Goal: Task Accomplishment & Management: Use online tool/utility

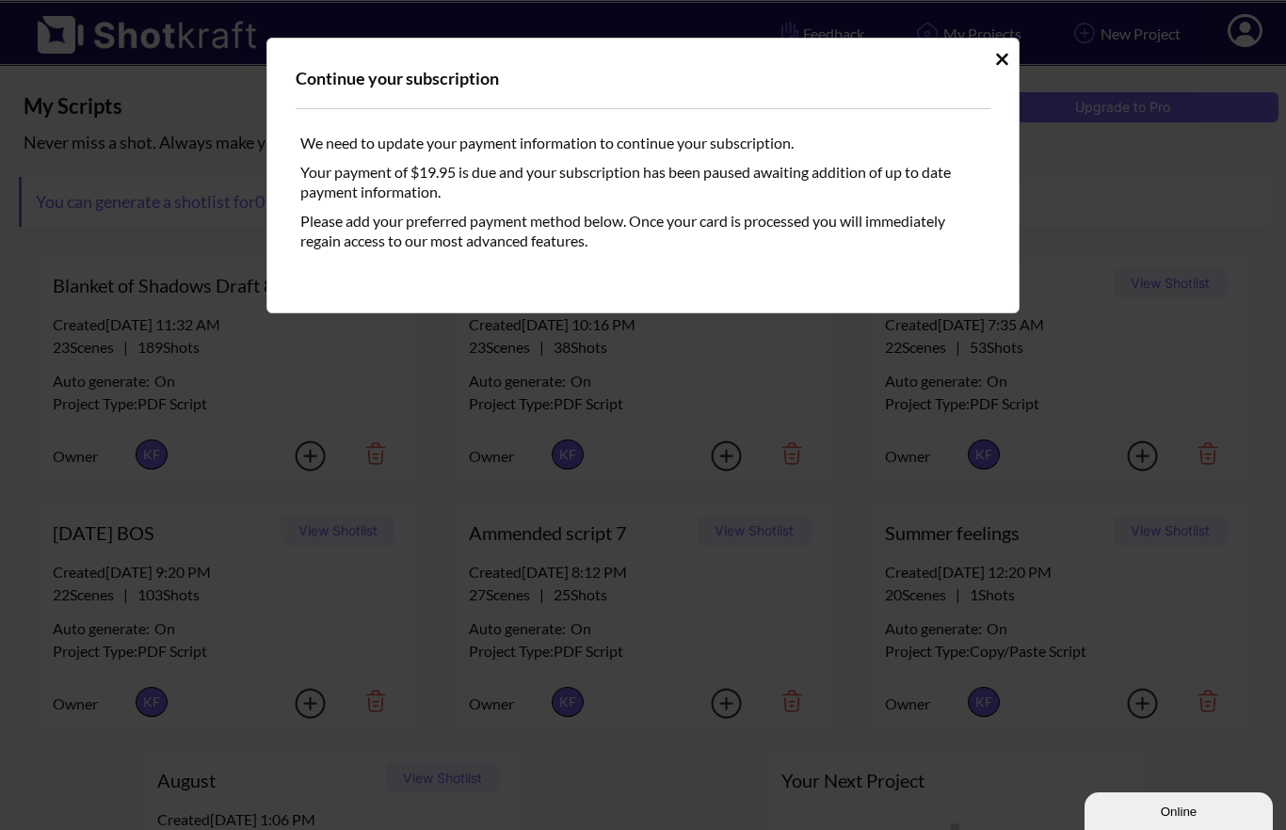
click at [1007, 61] on icon "Idle Modal" at bounding box center [1002, 59] width 14 height 19
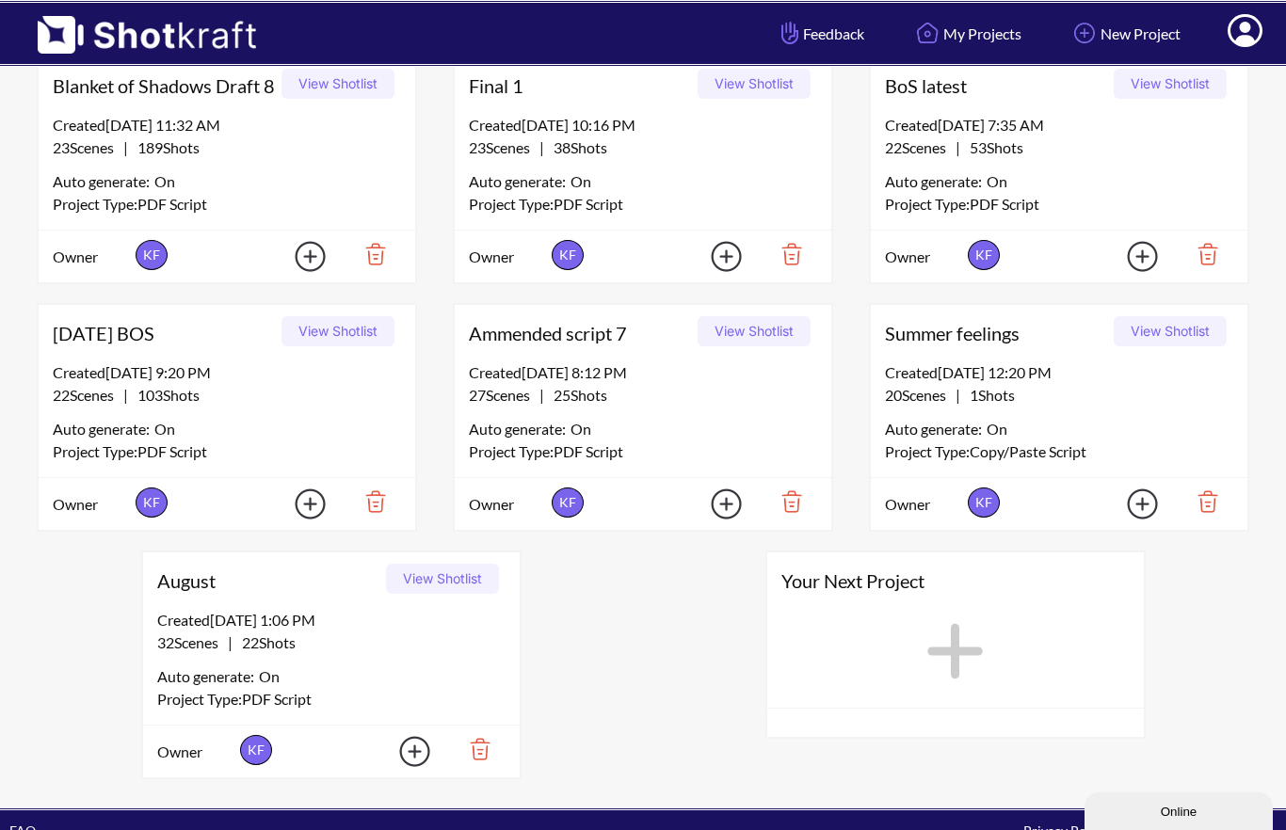
scroll to position [198, 0]
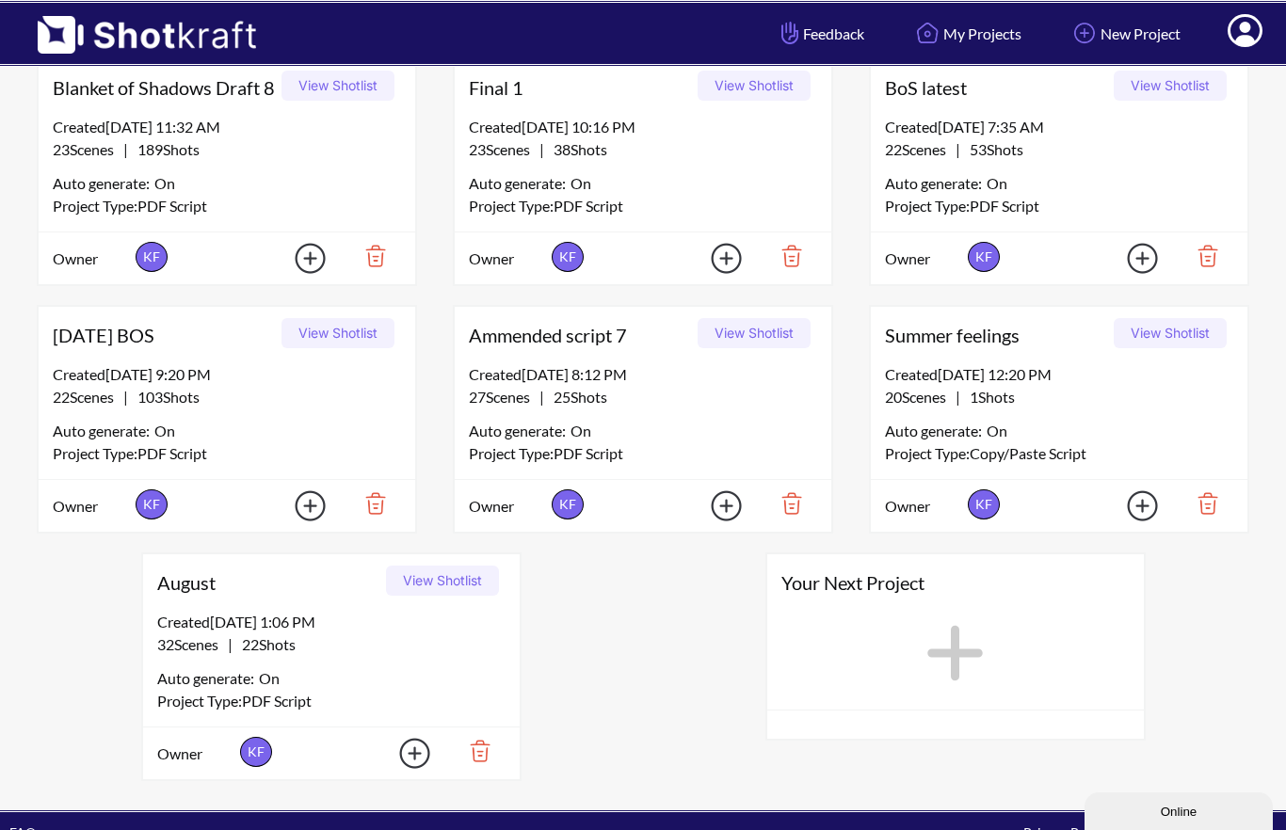
click at [204, 597] on span "August" at bounding box center [268, 583] width 222 height 28
click at [168, 597] on span "August" at bounding box center [268, 583] width 222 height 28
click at [408, 596] on button "View Shotlist" at bounding box center [442, 581] width 113 height 30
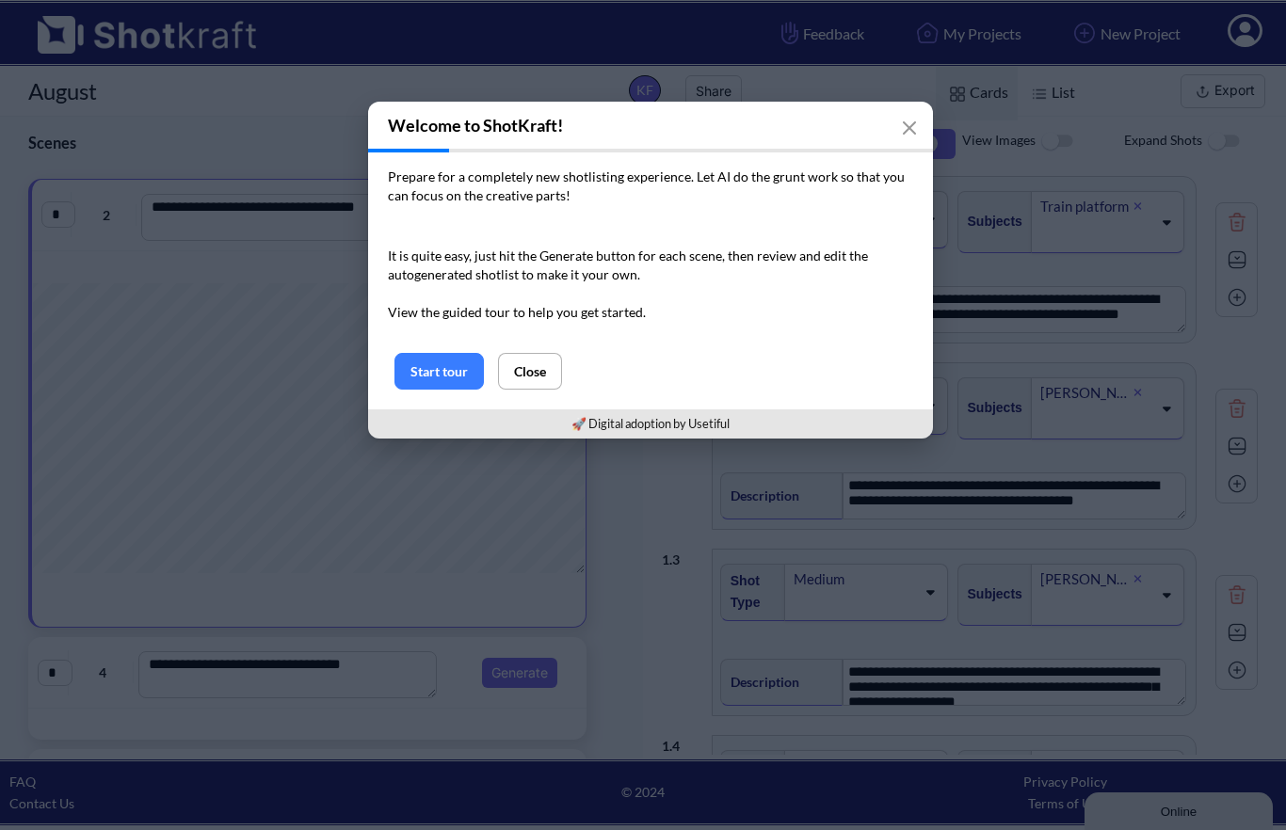
click at [544, 366] on button "Close" at bounding box center [530, 371] width 64 height 37
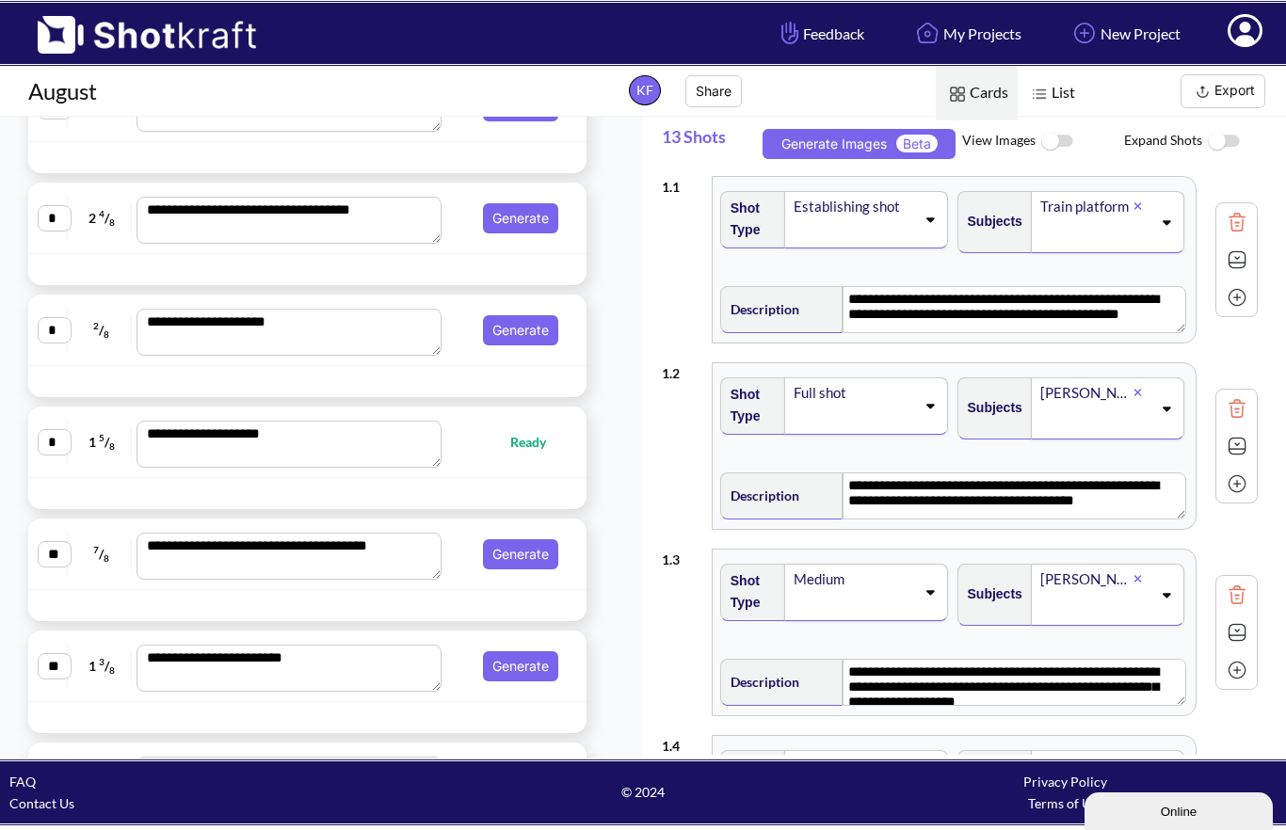
scroll to position [1008, 0]
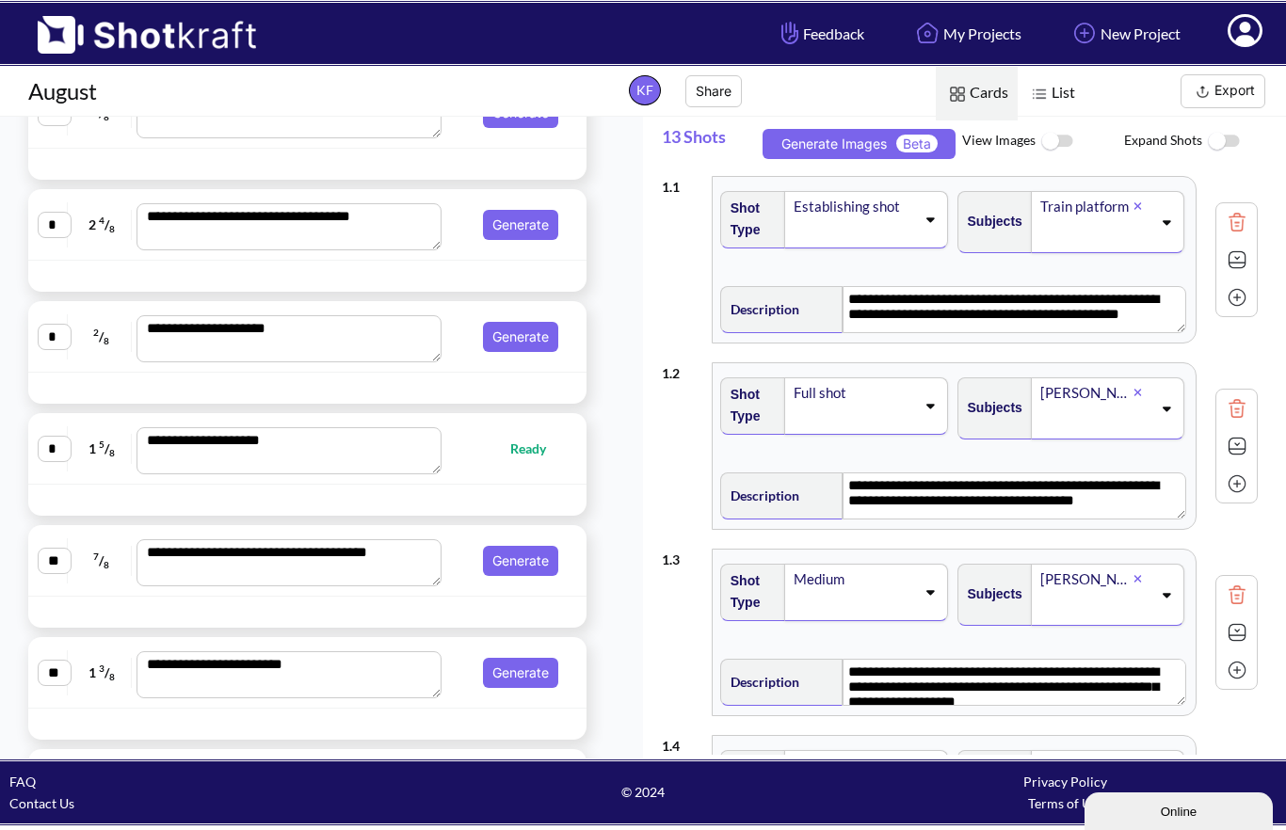
click at [173, 586] on textarea "**********" at bounding box center [288, 562] width 305 height 47
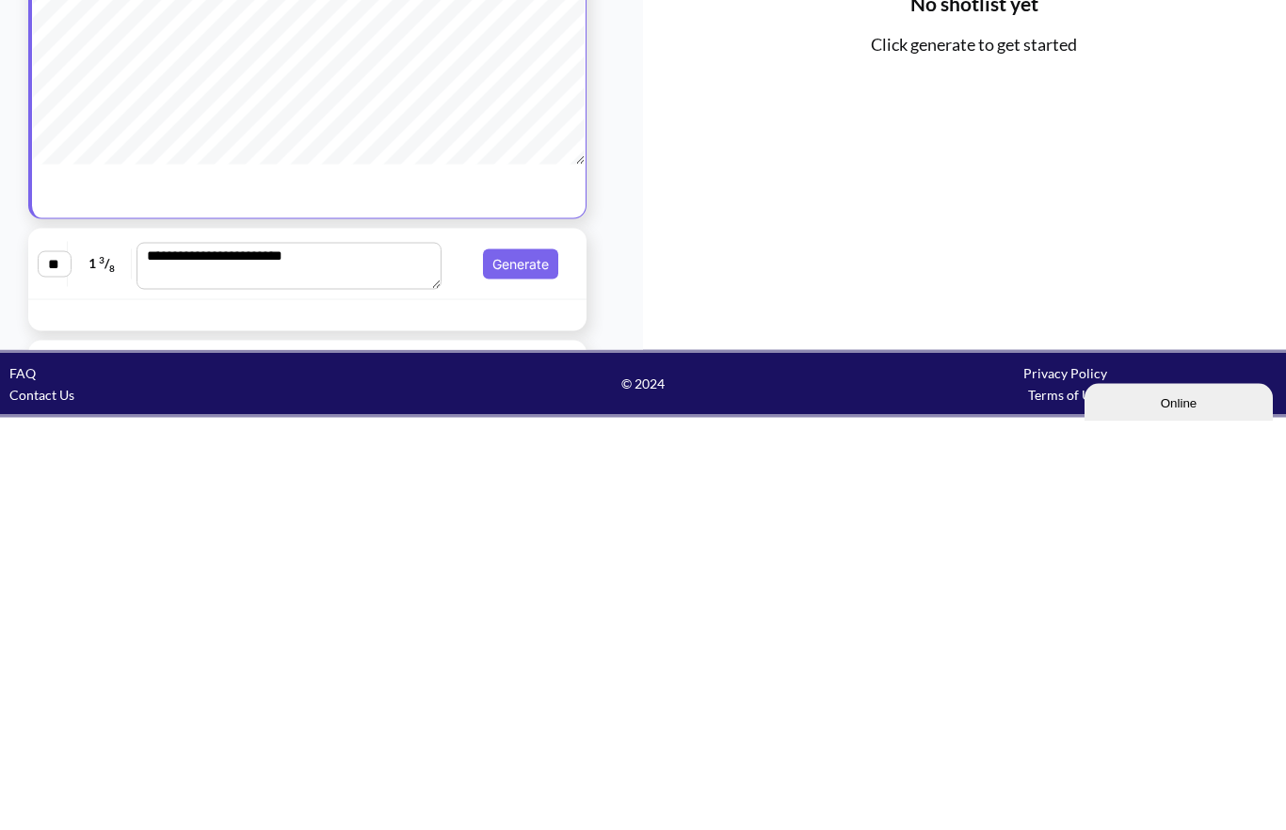
click at [472, 713] on div at bounding box center [252, 724] width 439 height 22
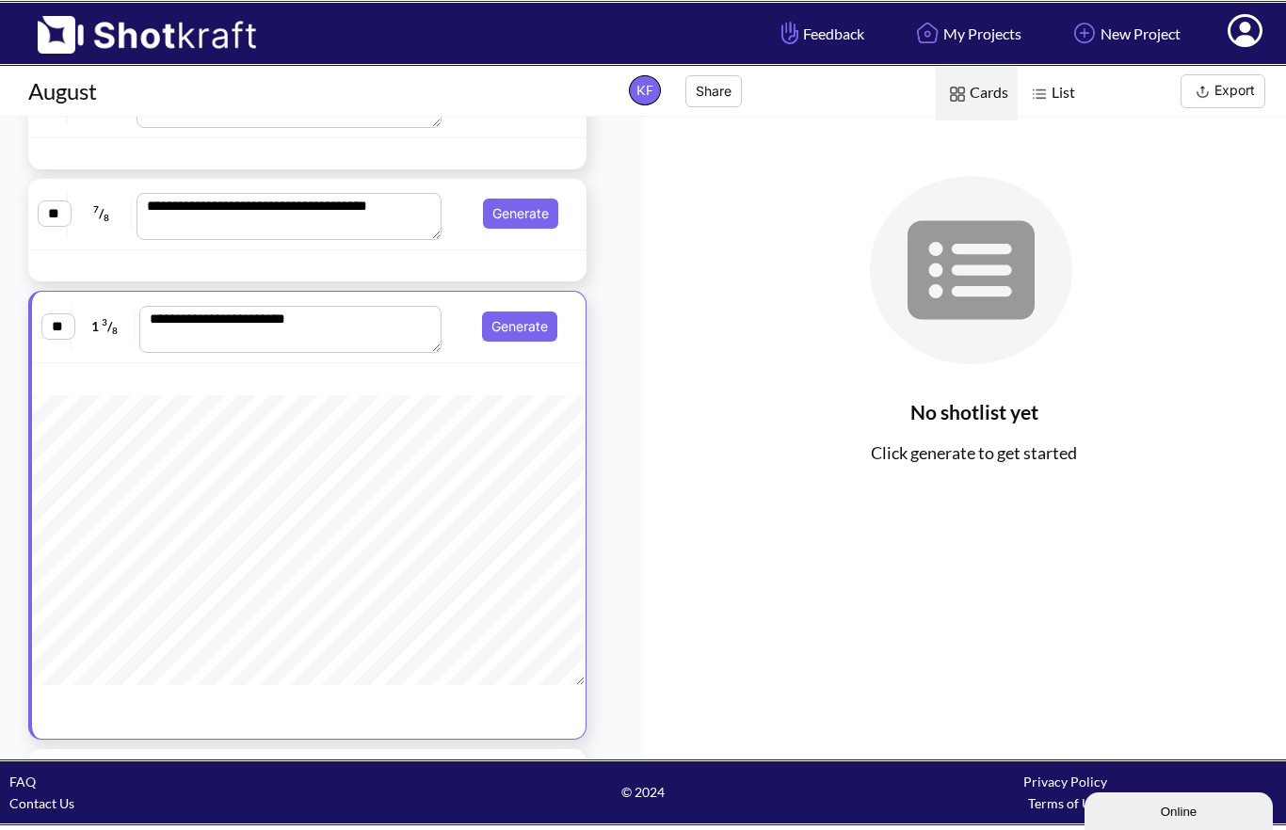
click at [497, 255] on div at bounding box center [527, 266] width 110 height 22
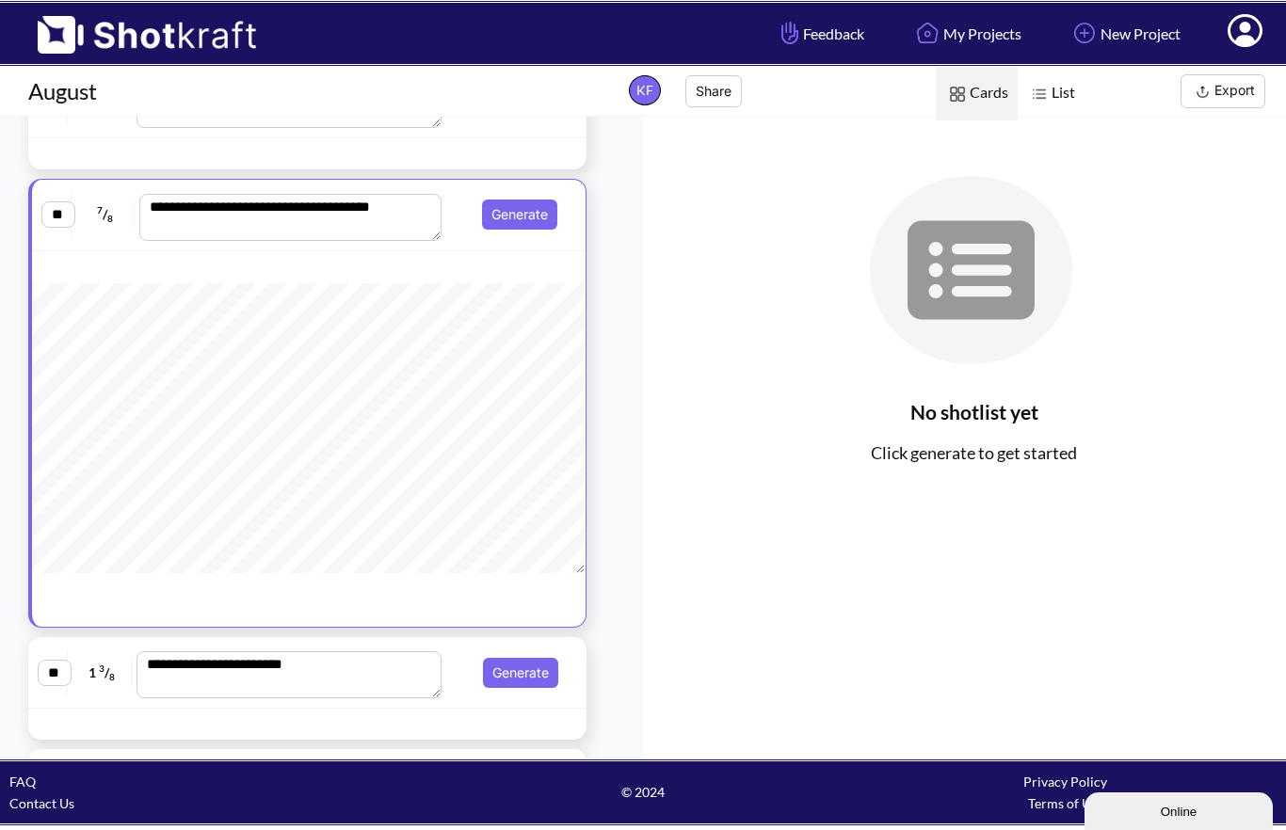
click at [544, 200] on button "Generate" at bounding box center [519, 215] width 75 height 30
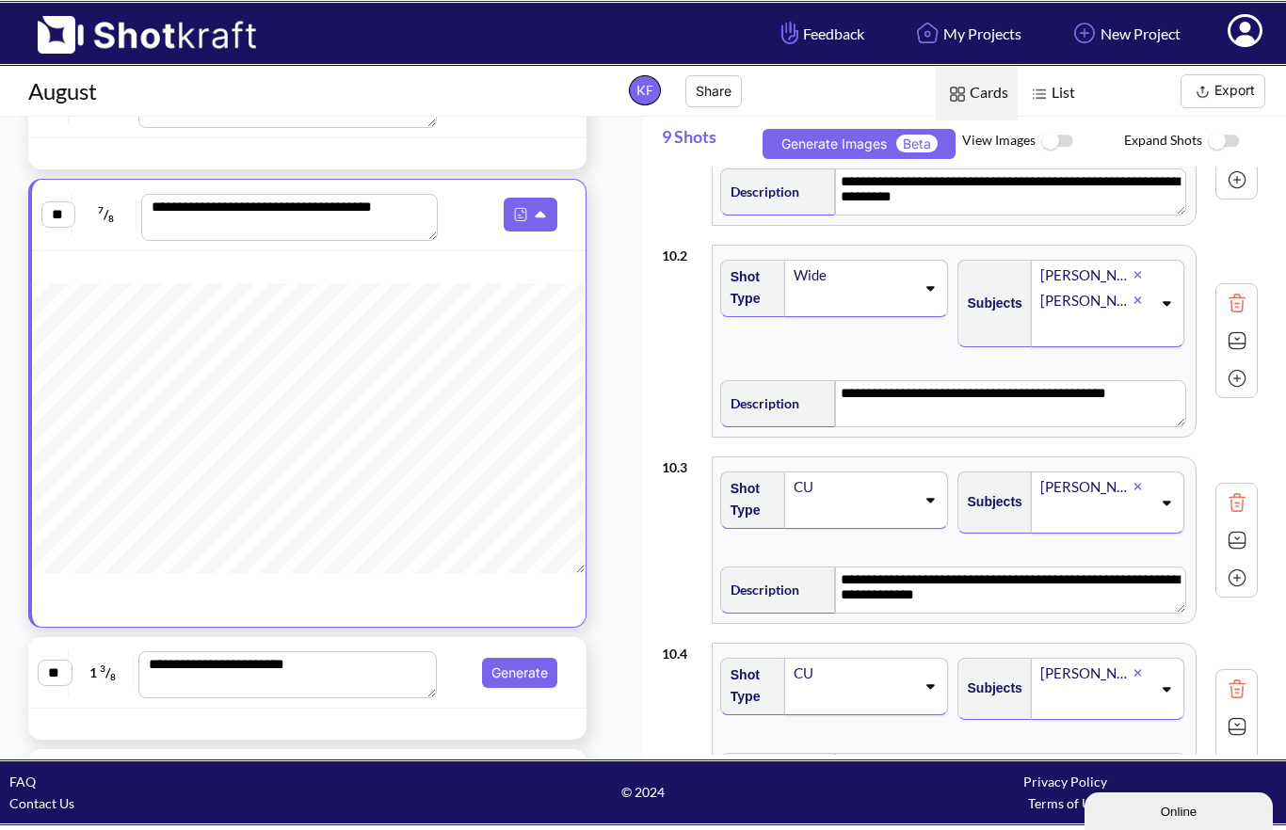
scroll to position [82, 0]
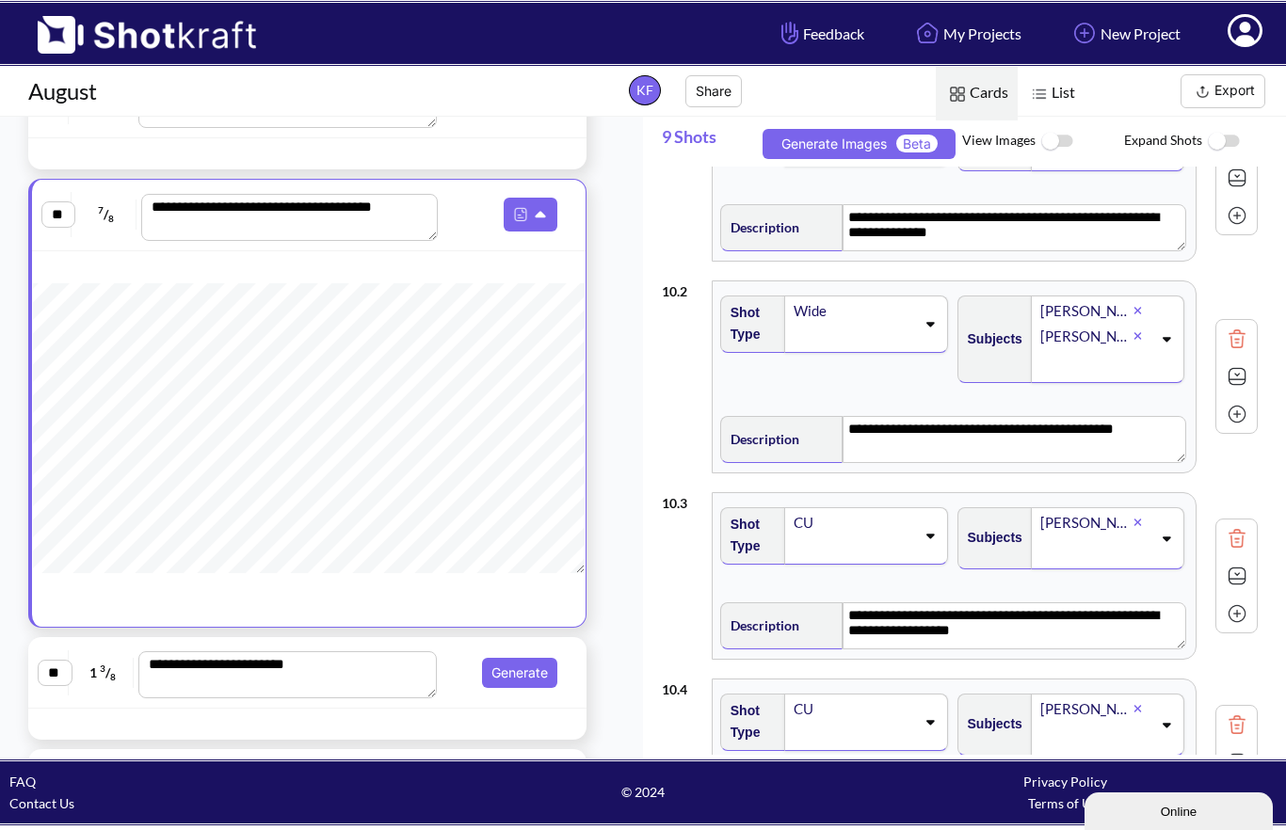
click at [1056, 145] on img at bounding box center [1056, 141] width 42 height 40
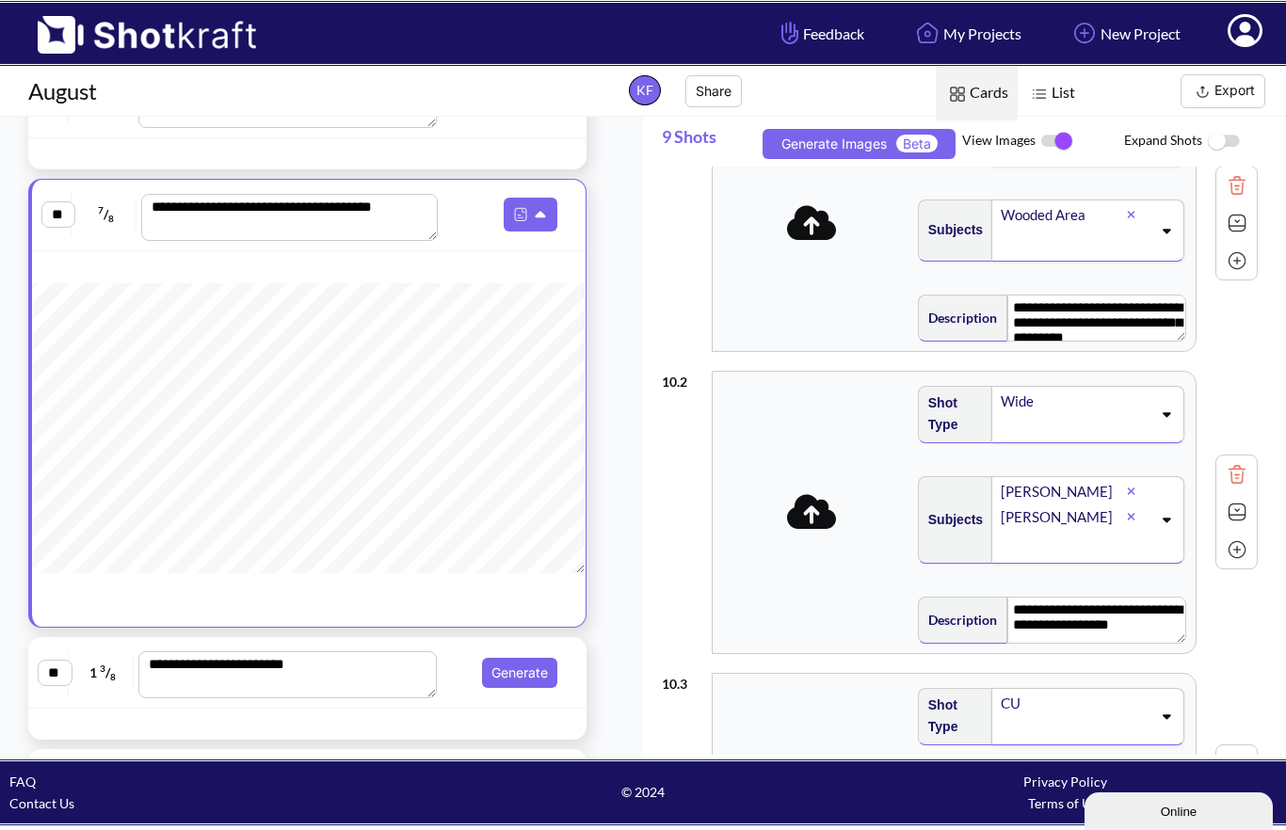
click at [913, 143] on span "Beta" at bounding box center [916, 144] width 41 height 18
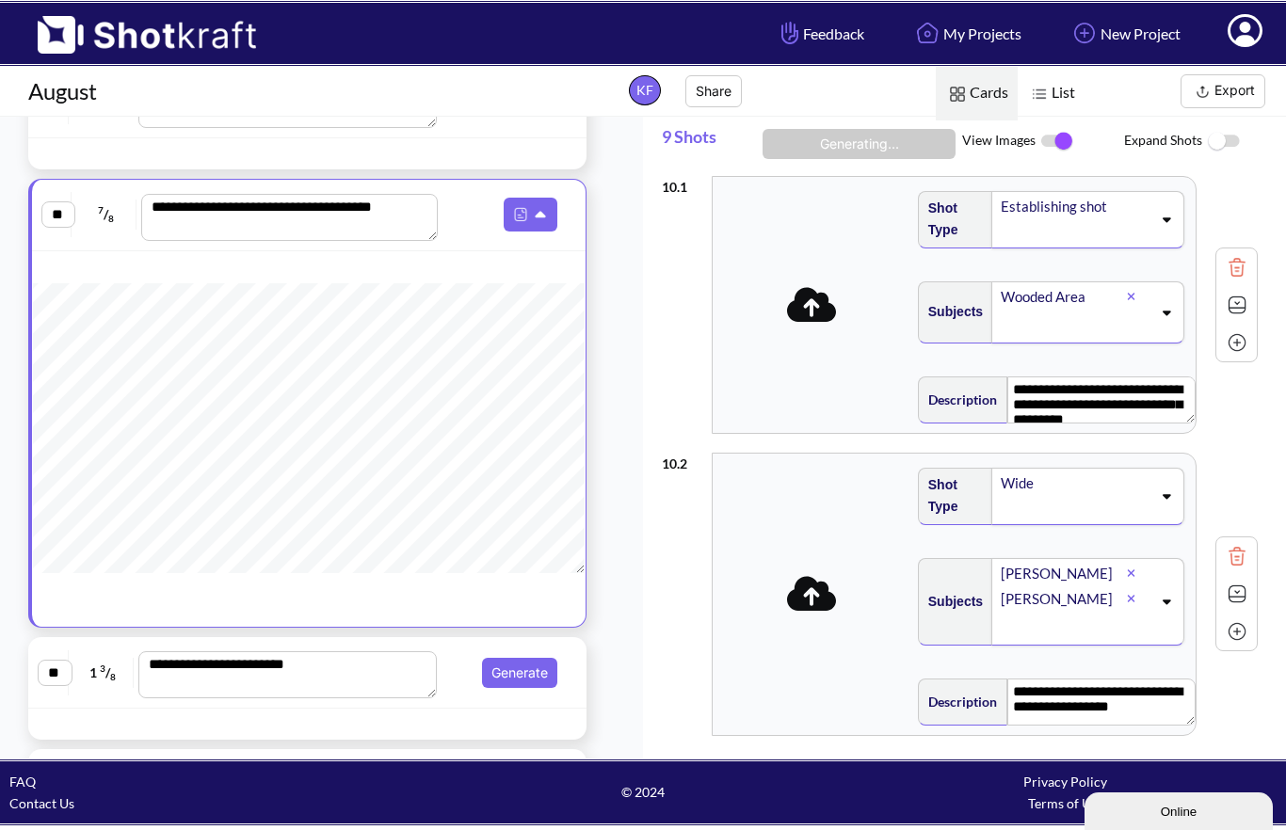
scroll to position [0, 0]
click at [1063, 136] on img at bounding box center [1056, 141] width 42 height 40
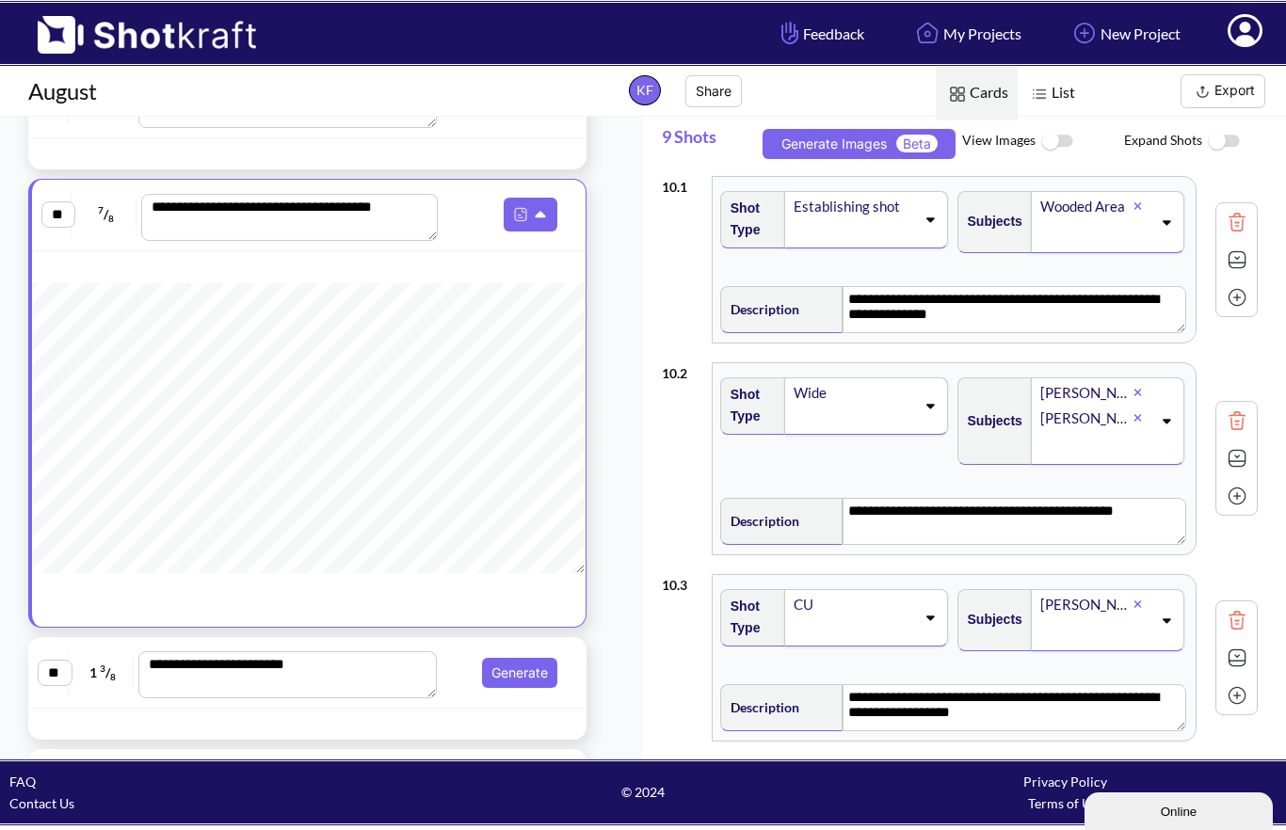
click at [1058, 138] on img at bounding box center [1056, 141] width 42 height 40
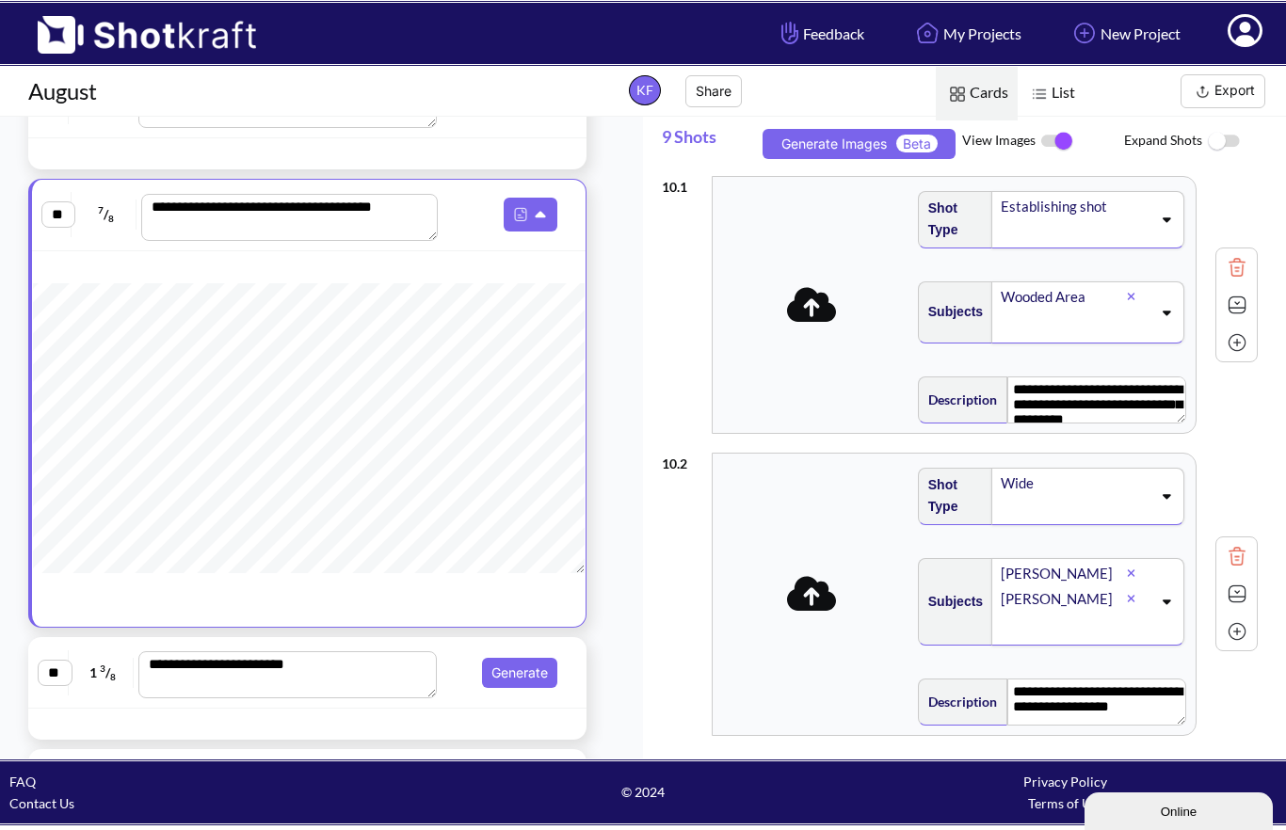
click at [1065, 142] on img at bounding box center [1056, 141] width 42 height 40
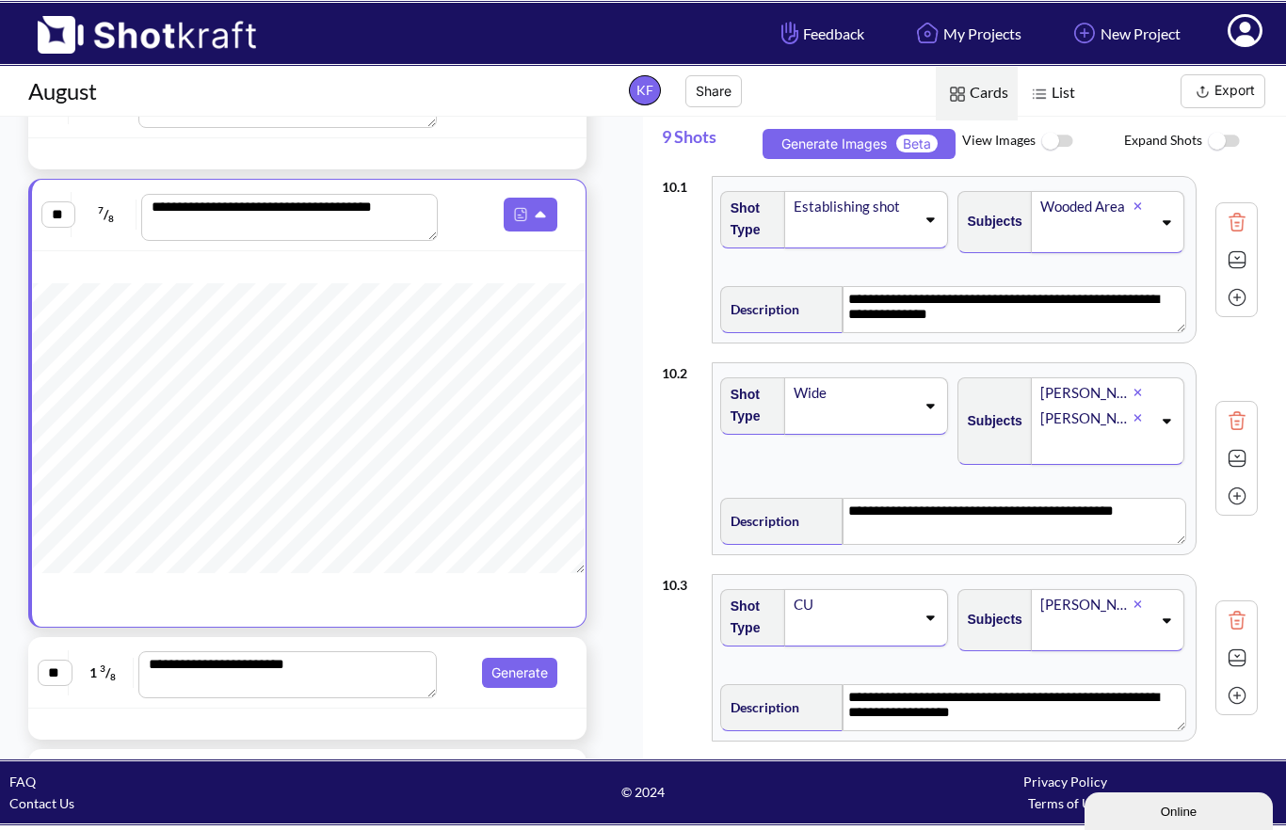
click at [928, 142] on span "Beta" at bounding box center [916, 144] width 41 height 18
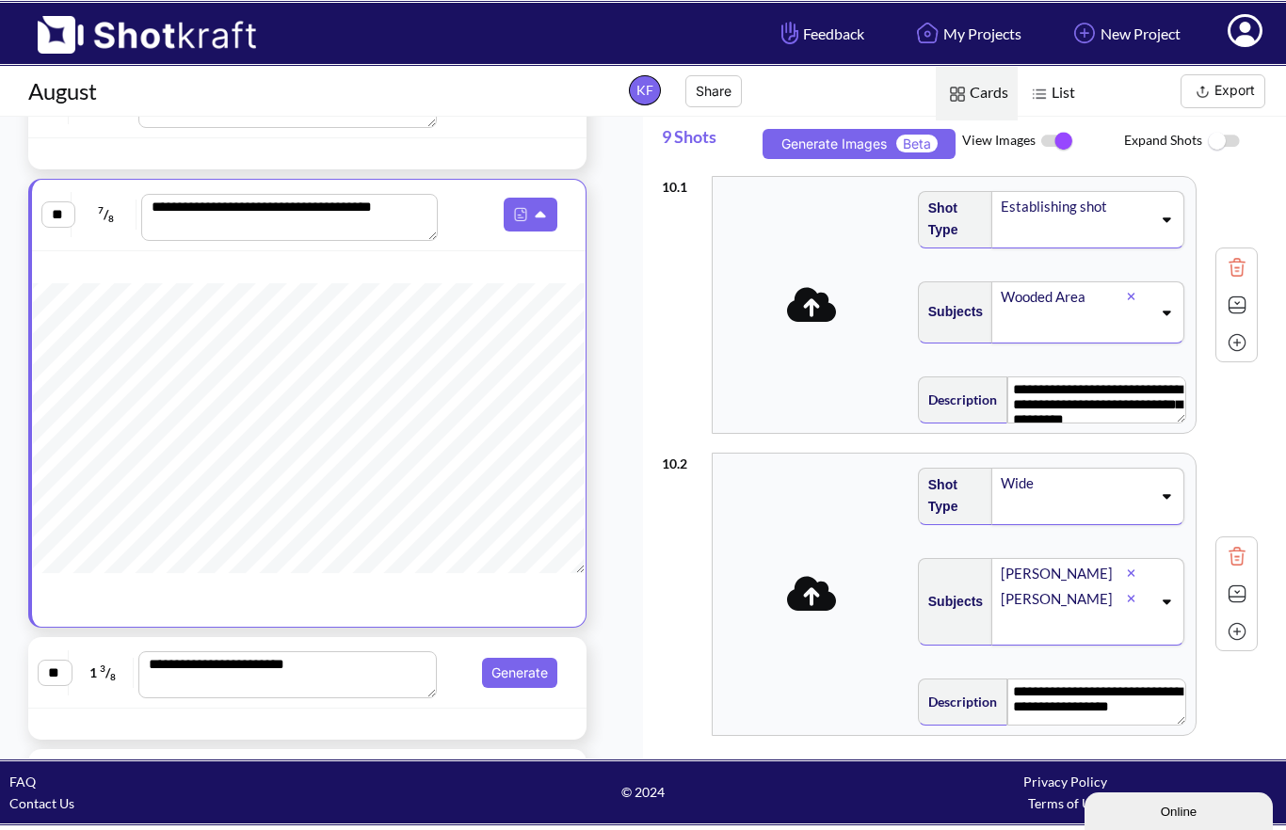
click at [917, 151] on span "Beta" at bounding box center [916, 144] width 41 height 18
click at [539, 658] on button "Generate" at bounding box center [520, 673] width 75 height 30
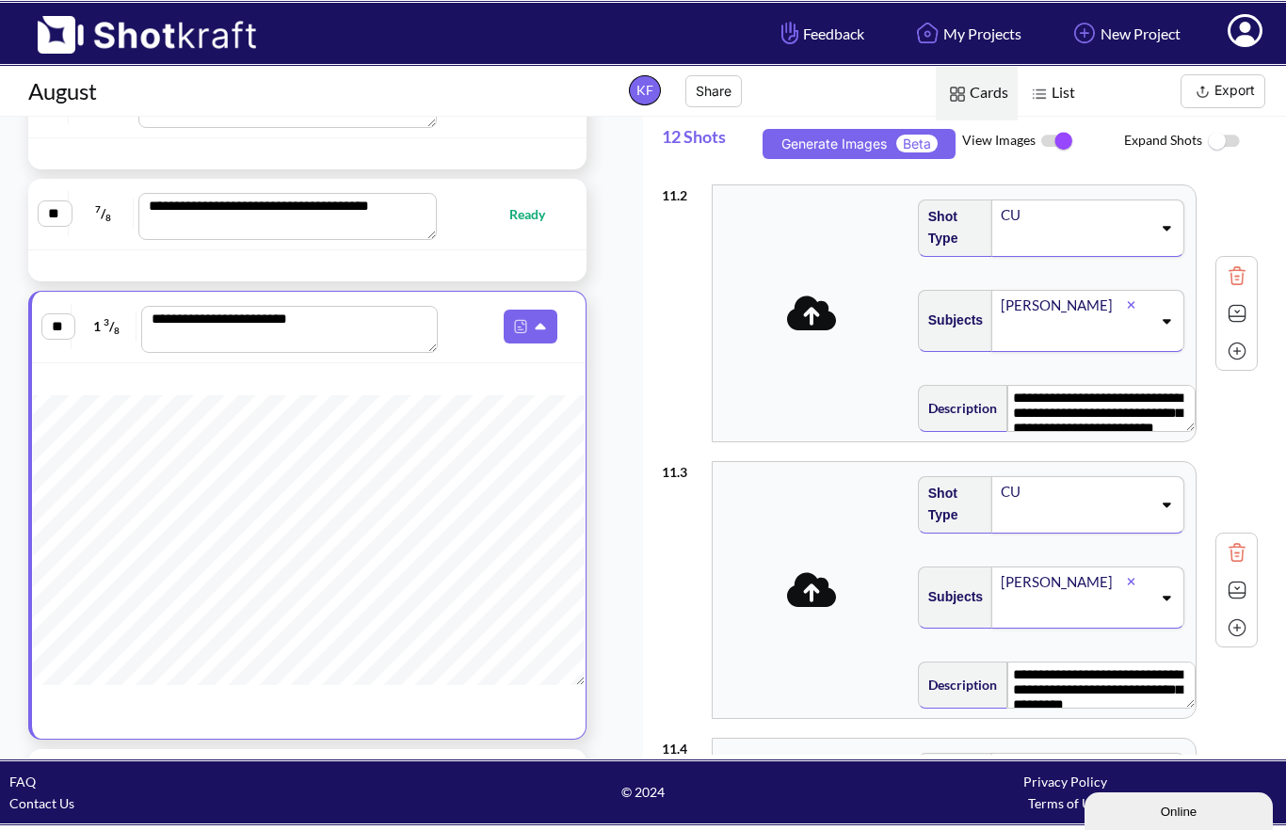
scroll to position [269, 0]
click at [1144, 661] on textarea "**********" at bounding box center [1101, 684] width 188 height 47
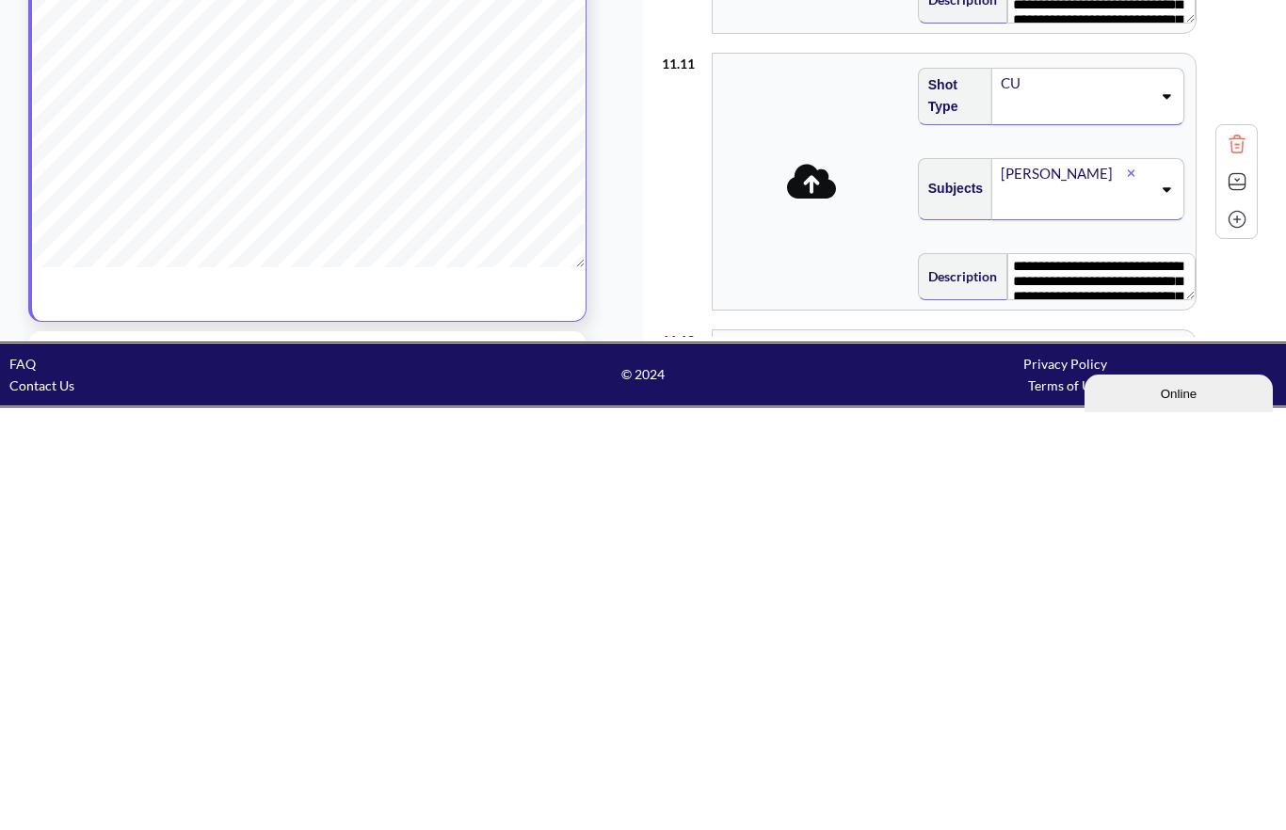
scroll to position [2523, 0]
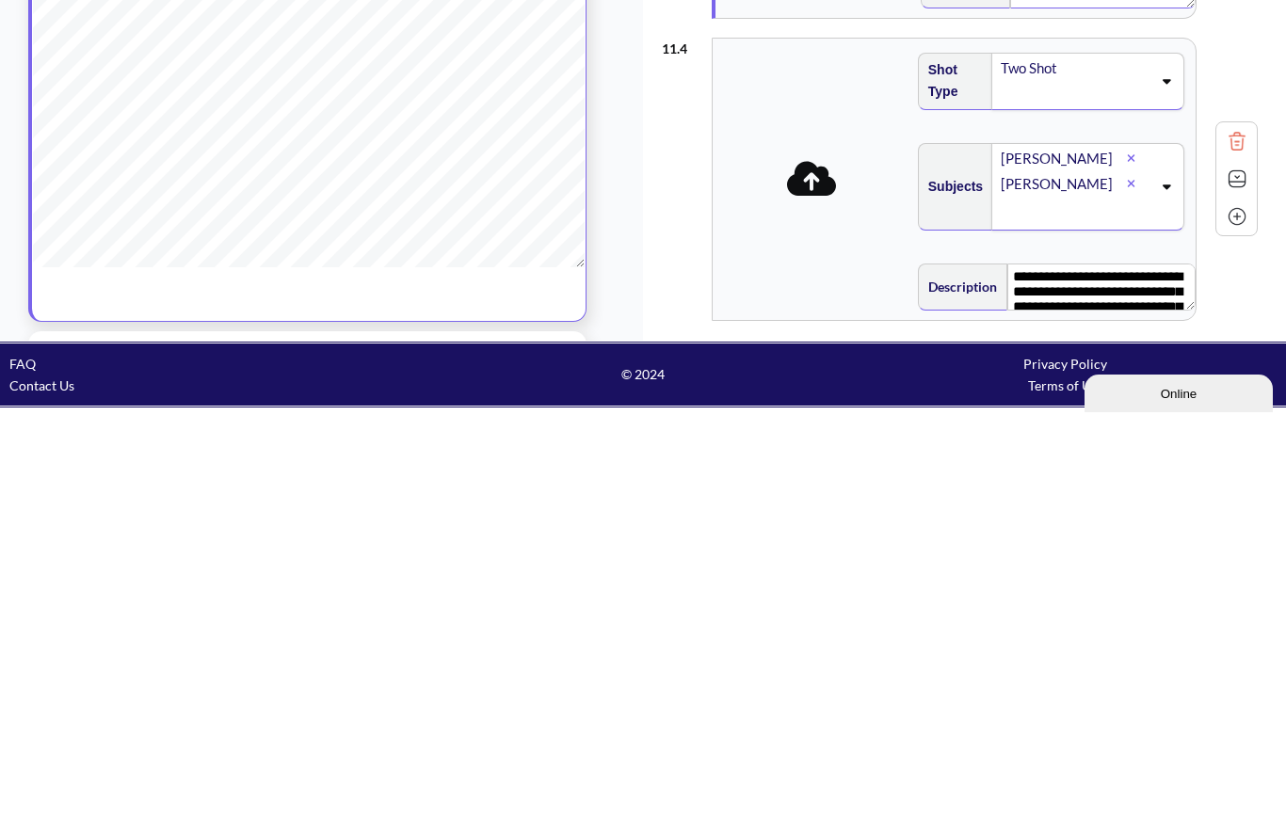
click at [1176, 677] on div "**********" at bounding box center [1052, 703] width 268 height 52
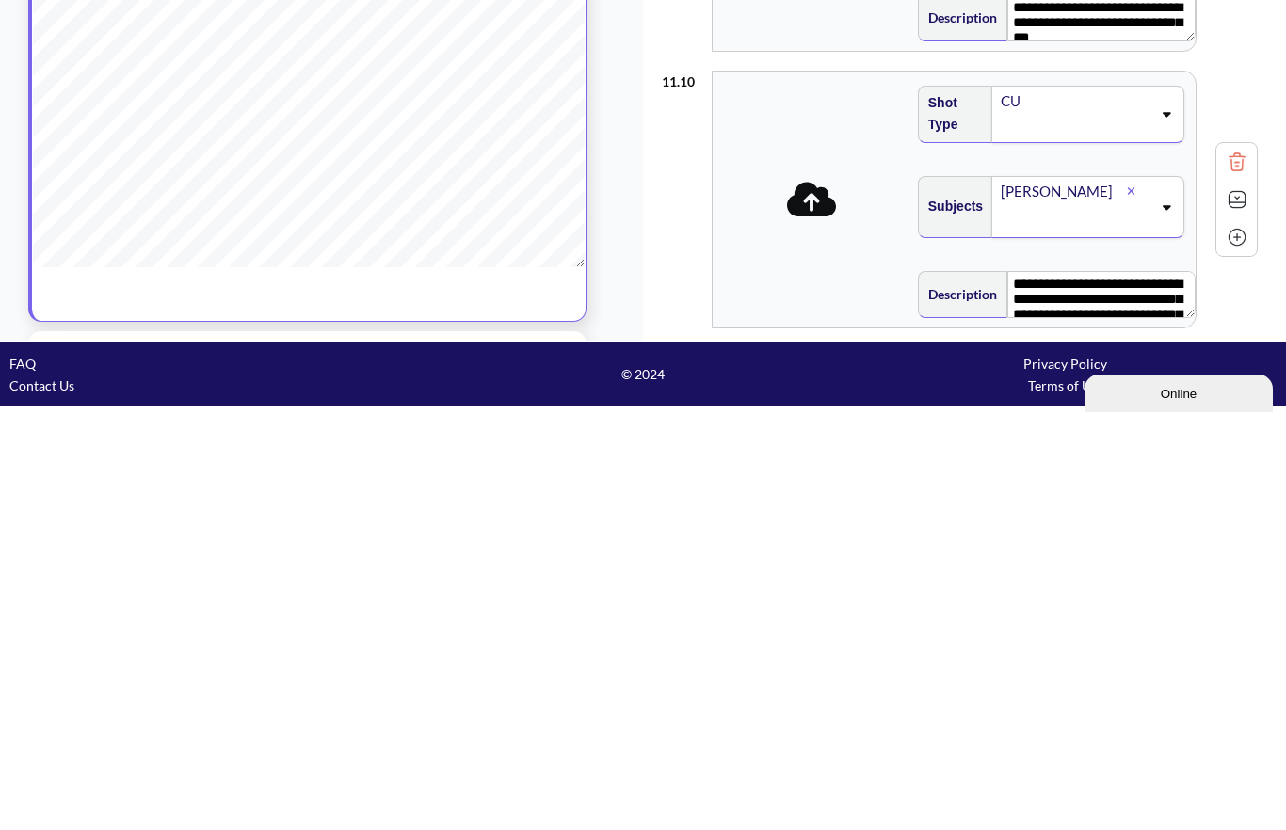
scroll to position [2211, 0]
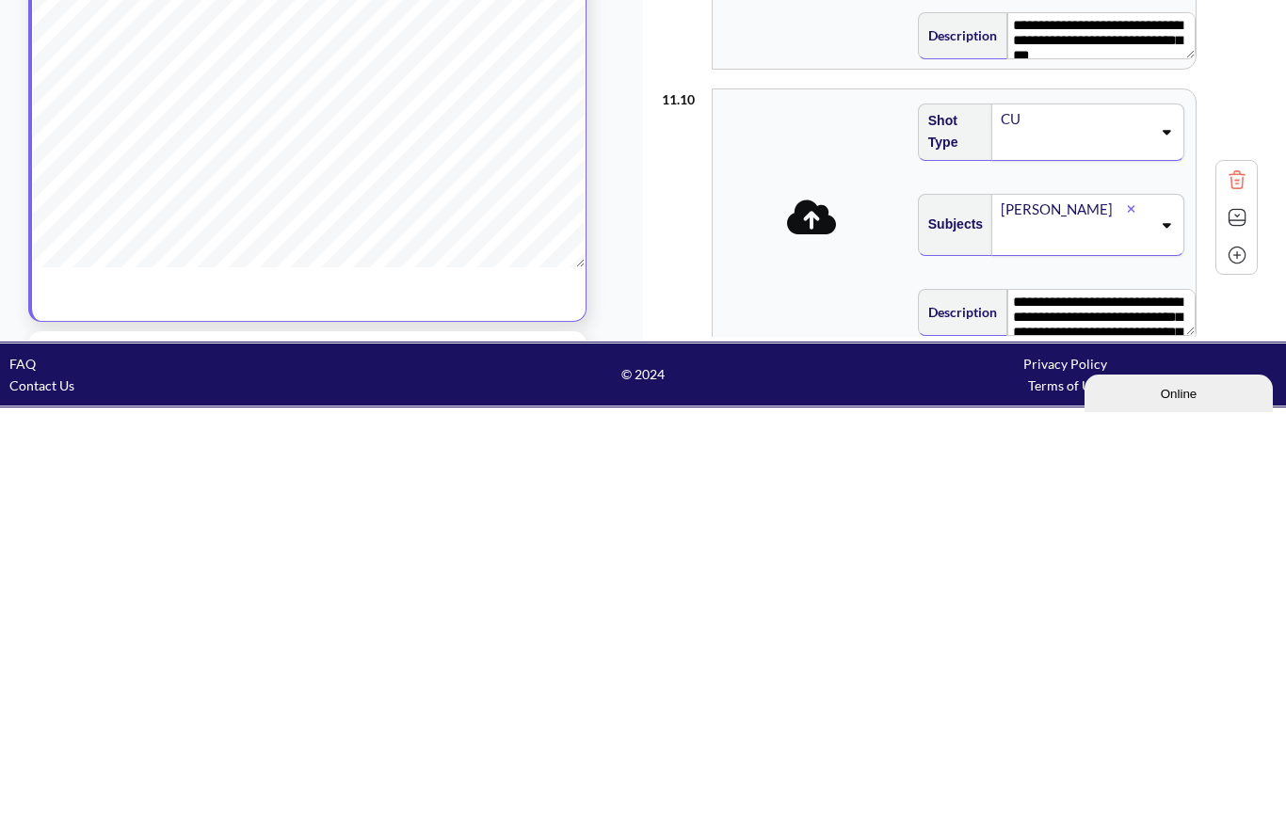
type textarea "**********"
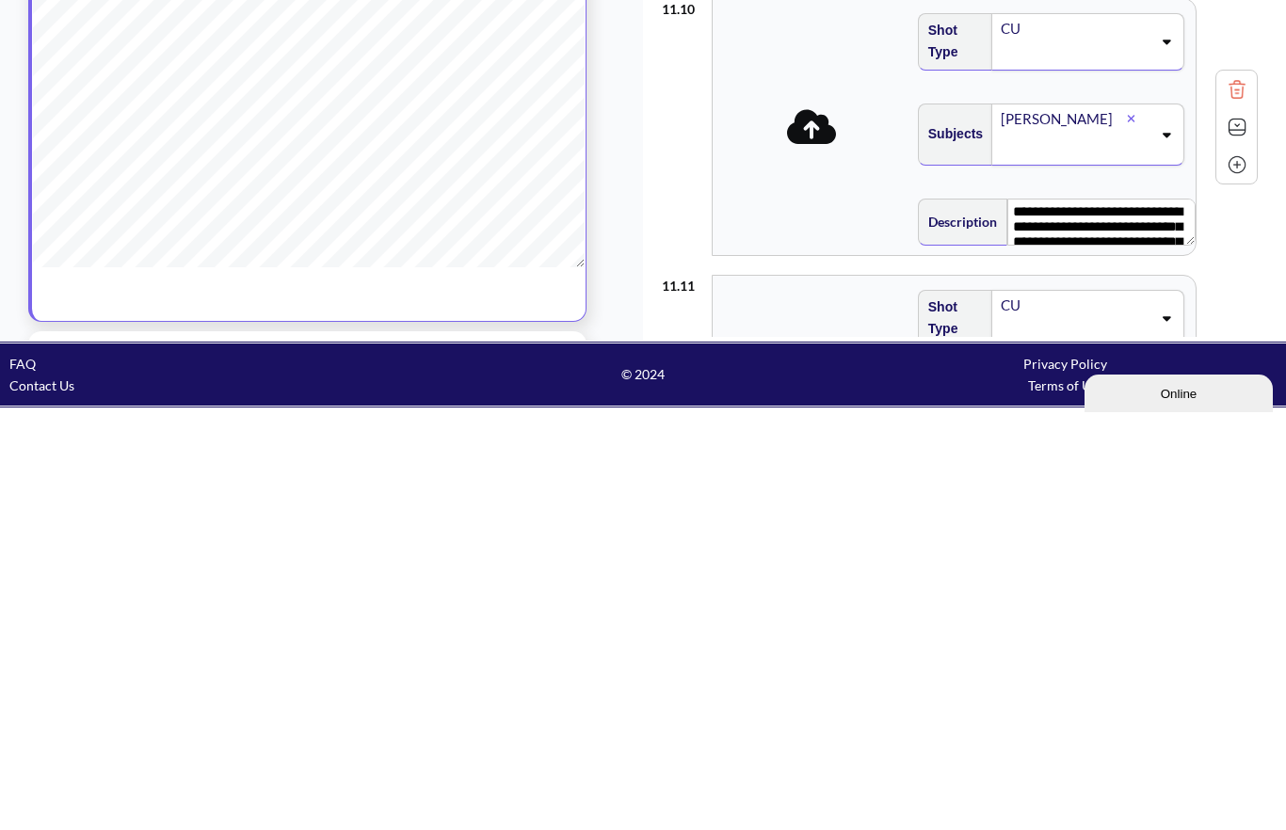
scroll to position [2317, 0]
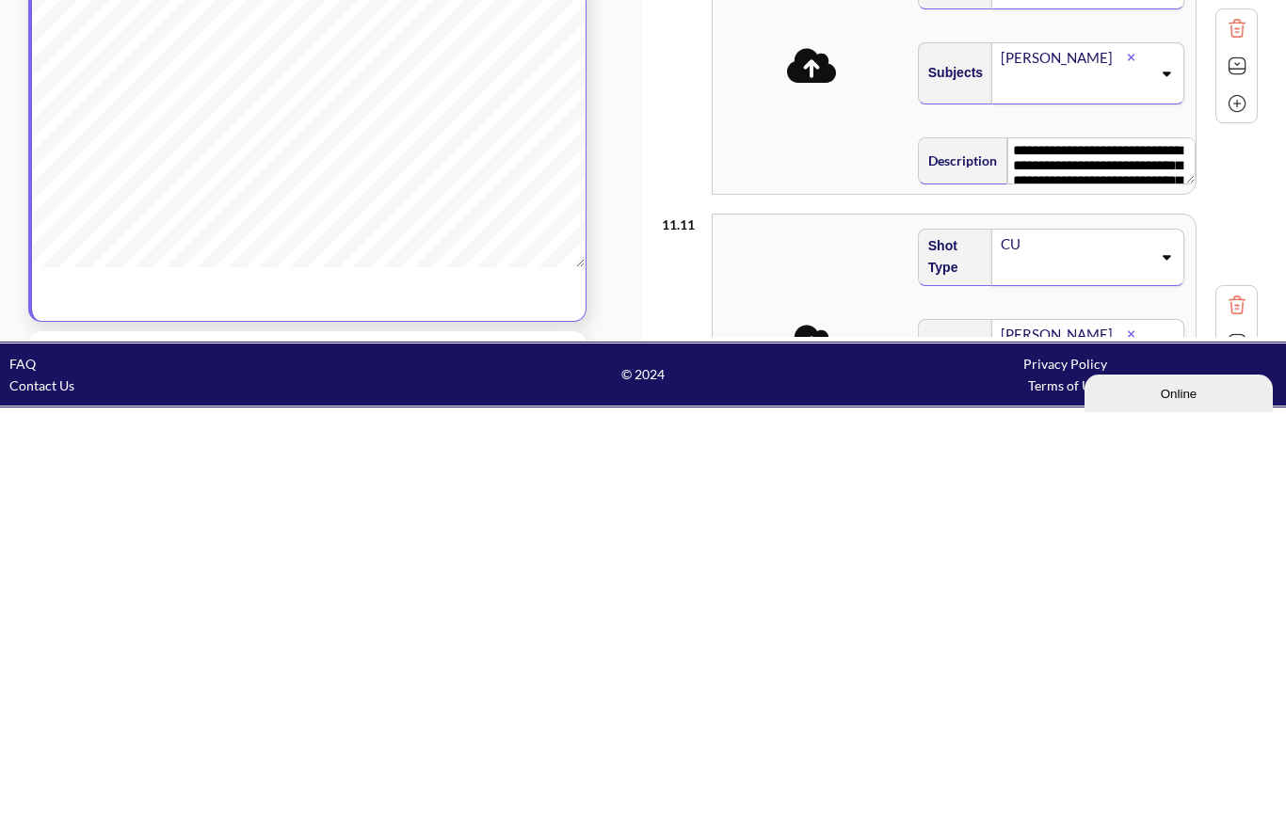
scroll to position [2417, 0]
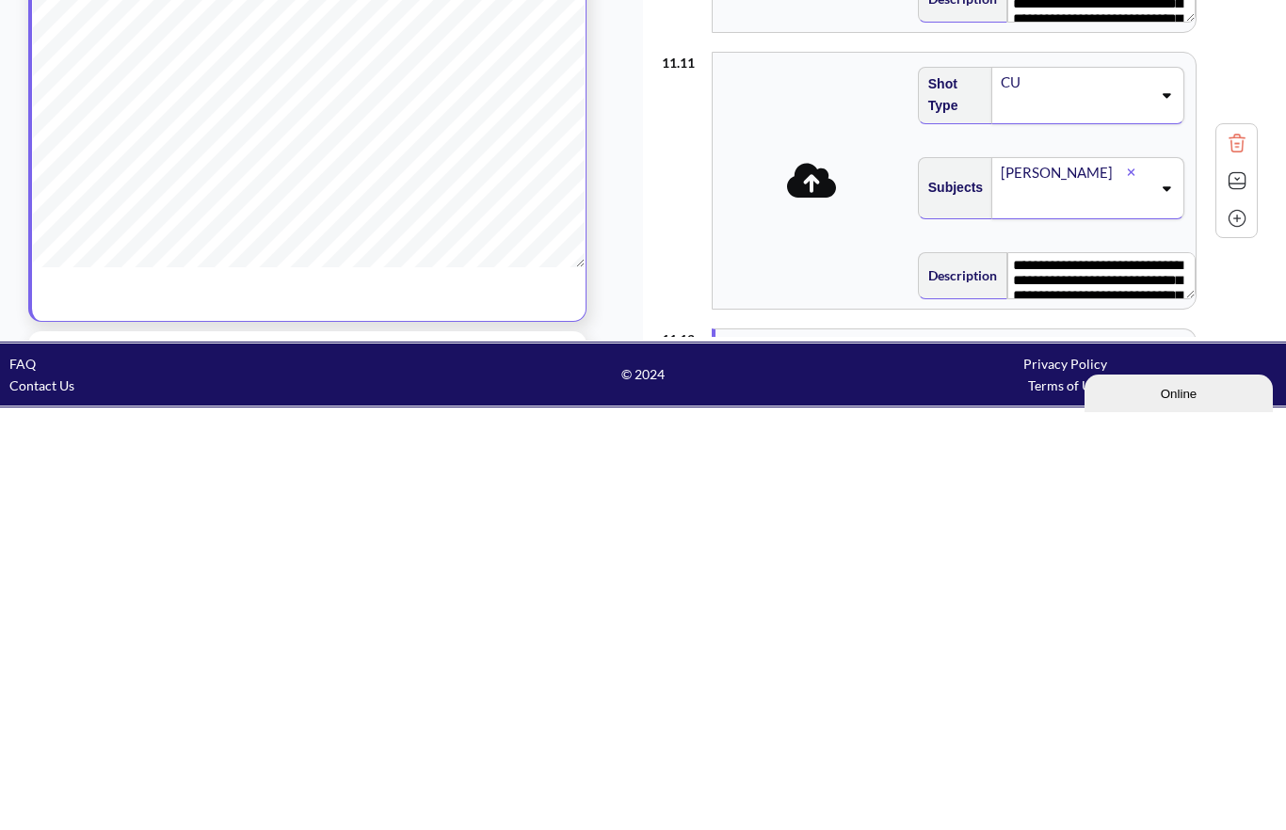
scroll to position [2530, 0]
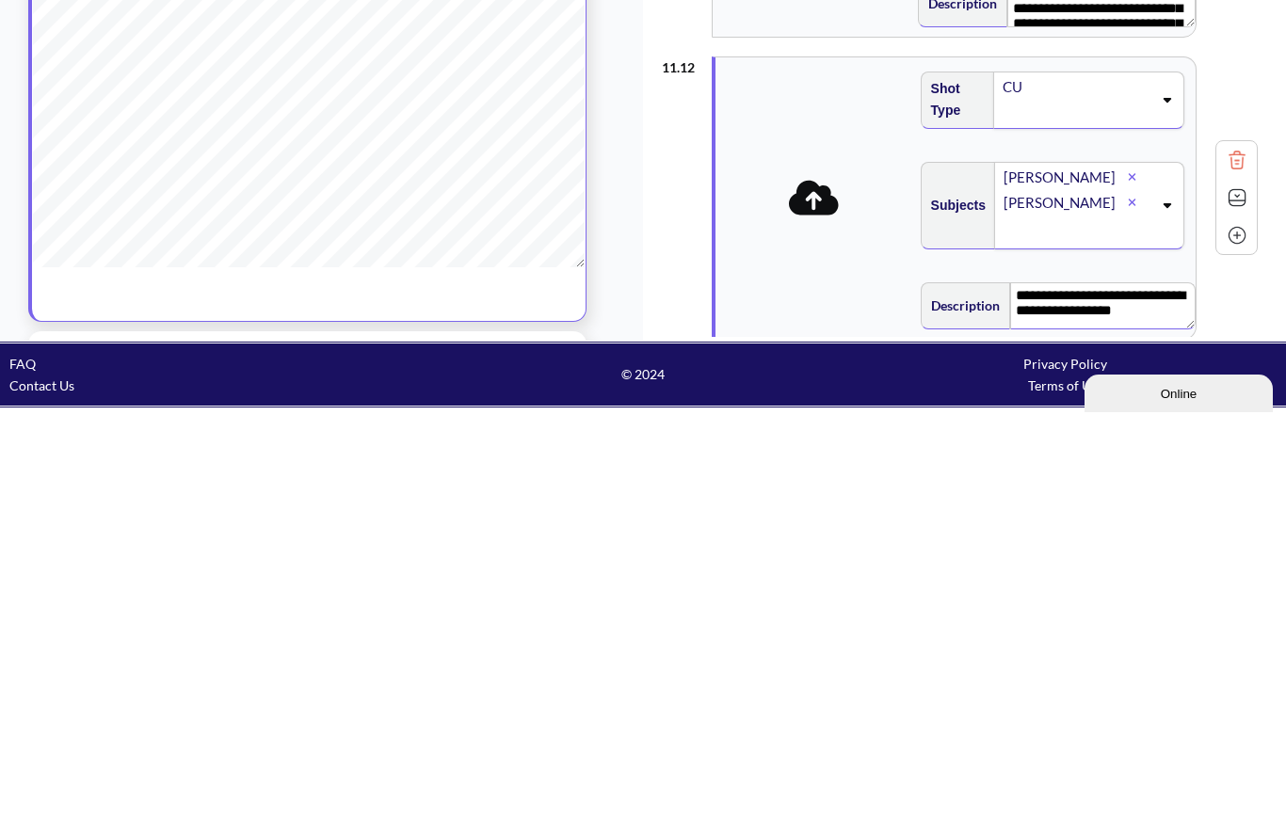
scroll to position [2497, 0]
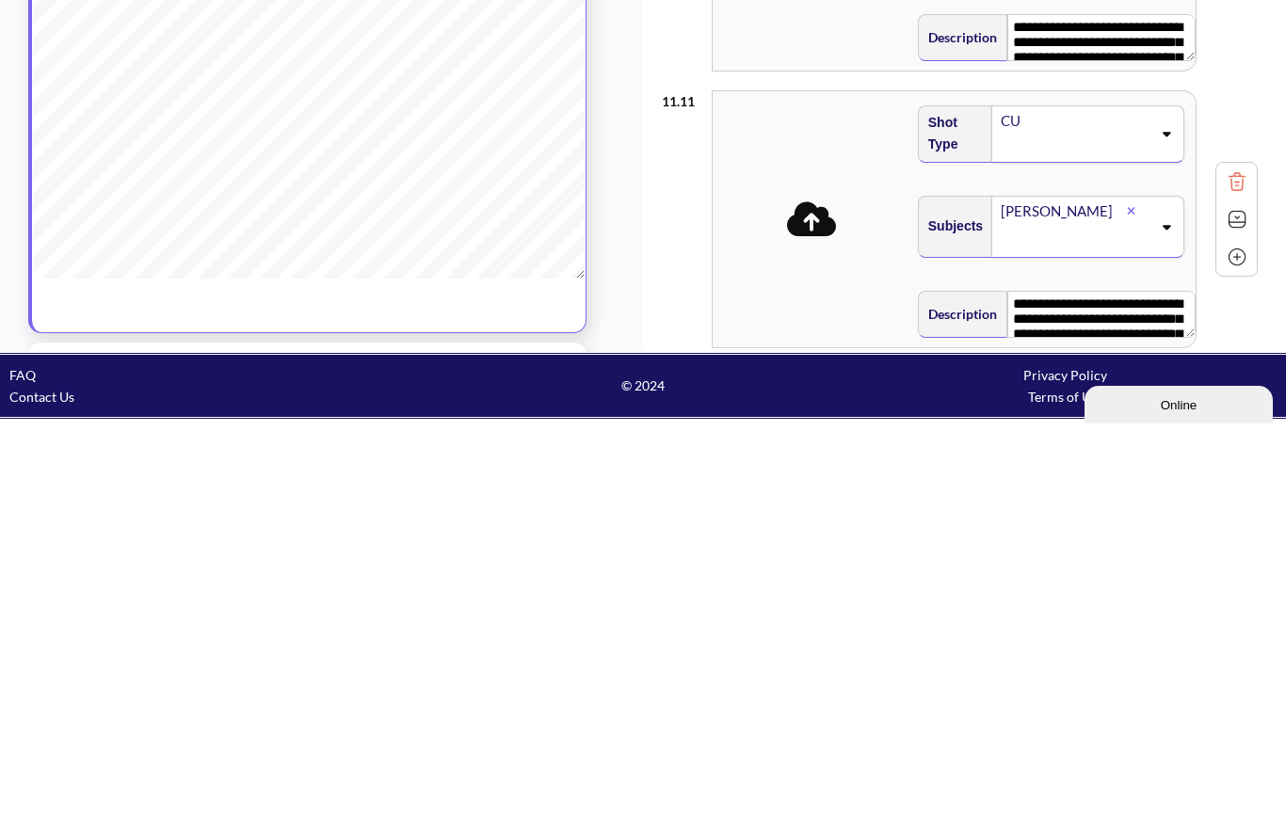
type textarea "**********"
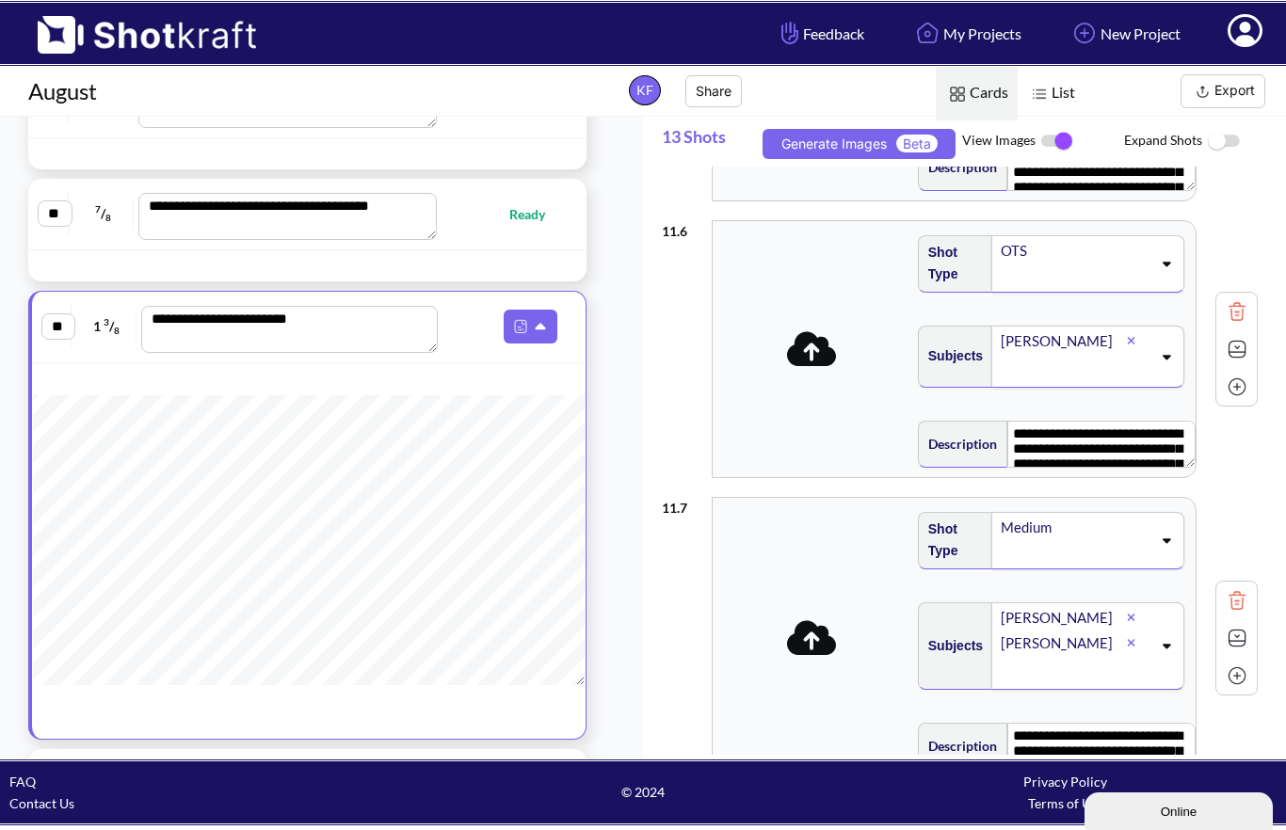
scroll to position [1362, 0]
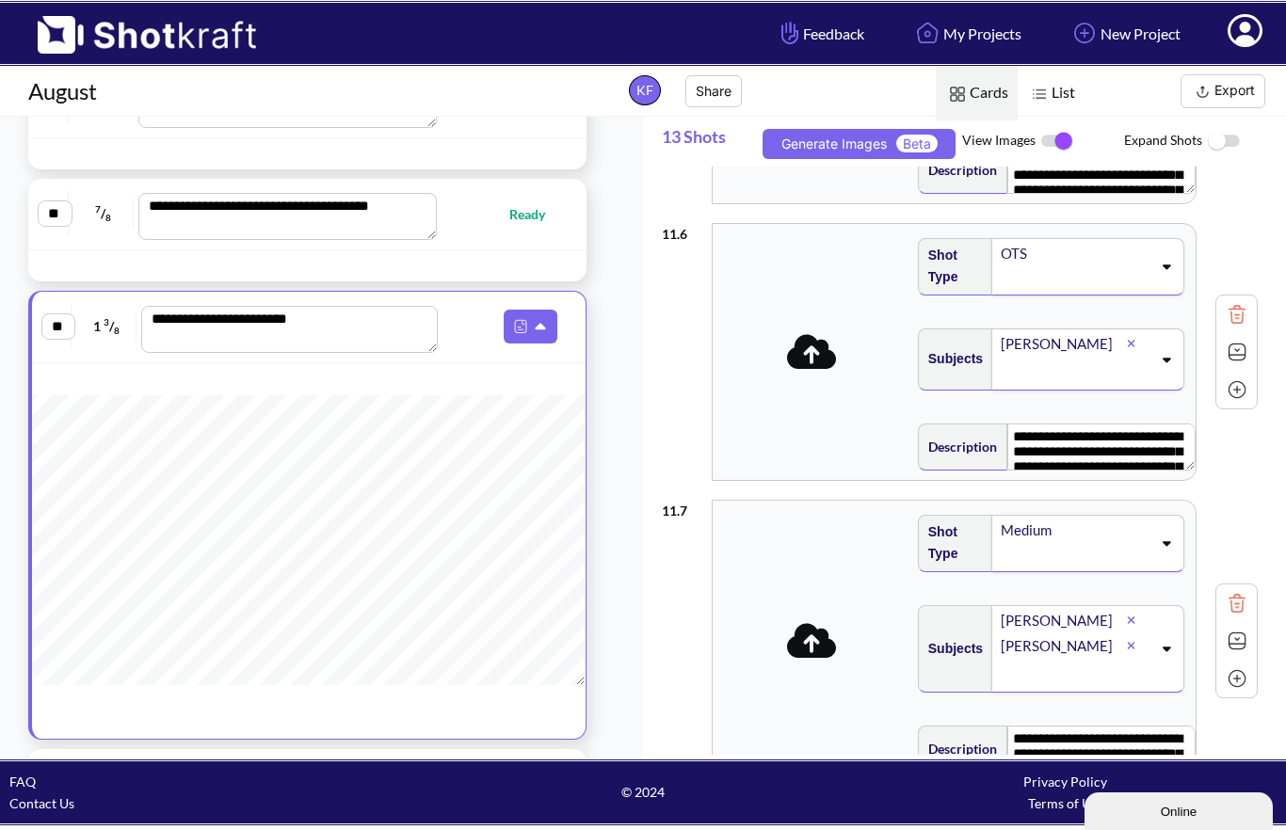
click at [914, 135] on span "Beta" at bounding box center [916, 144] width 41 height 18
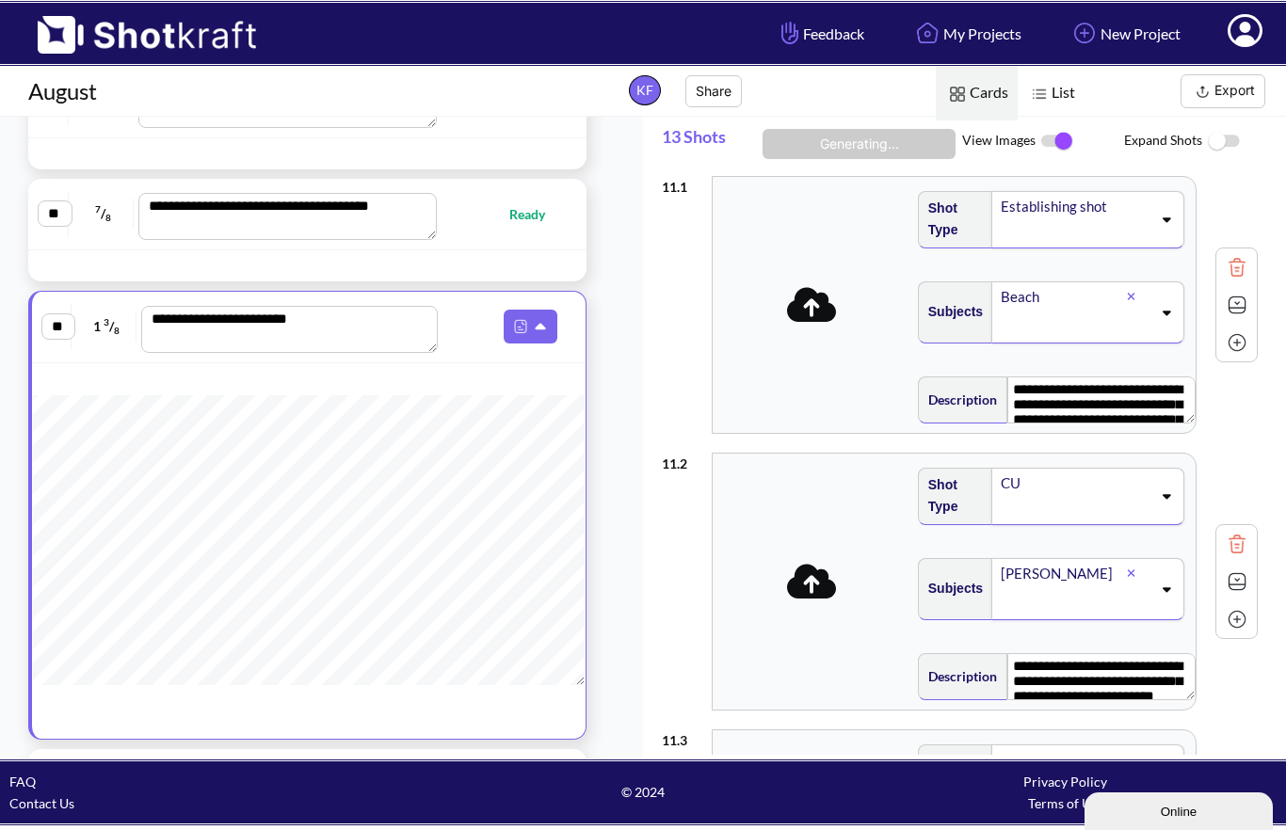
scroll to position [0, 0]
click at [1066, 145] on img at bounding box center [1056, 141] width 42 height 40
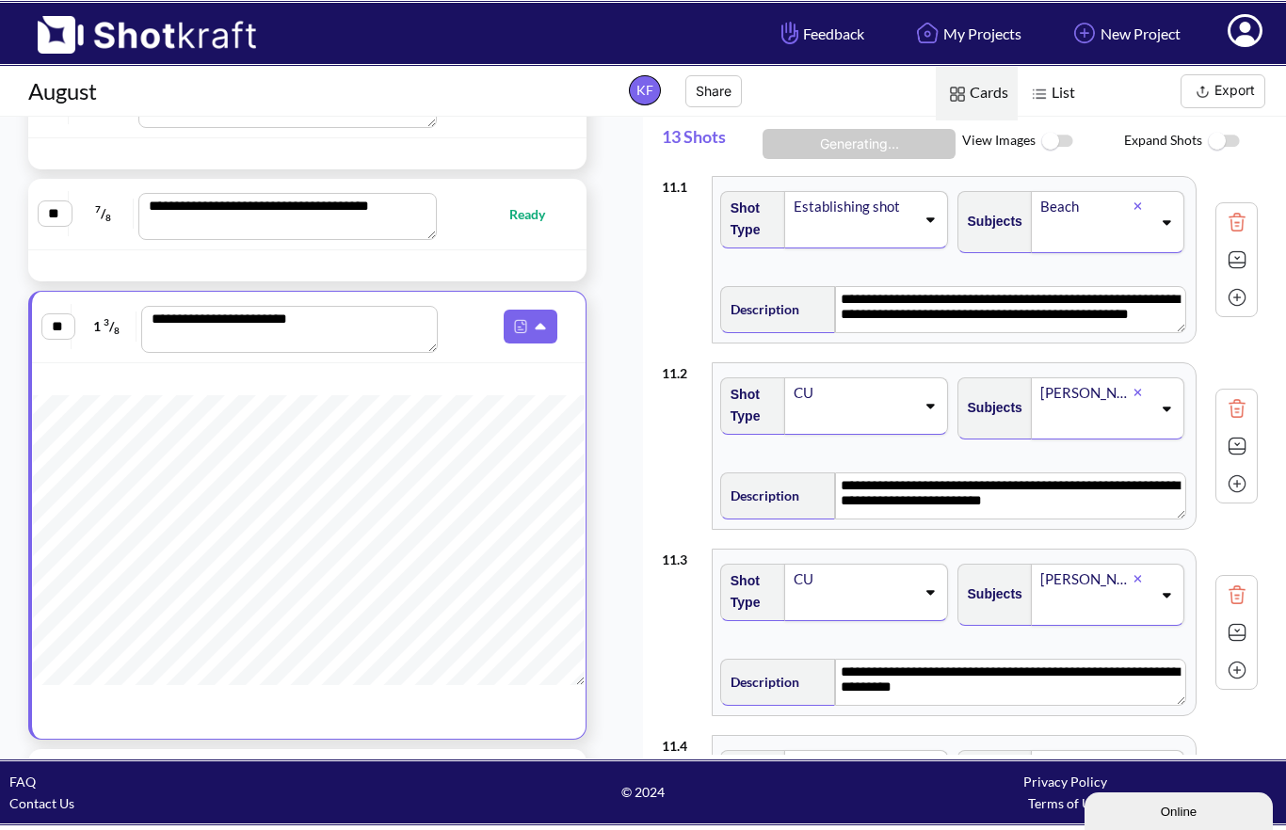
click at [546, 255] on div at bounding box center [527, 266] width 110 height 22
type textarea "**********"
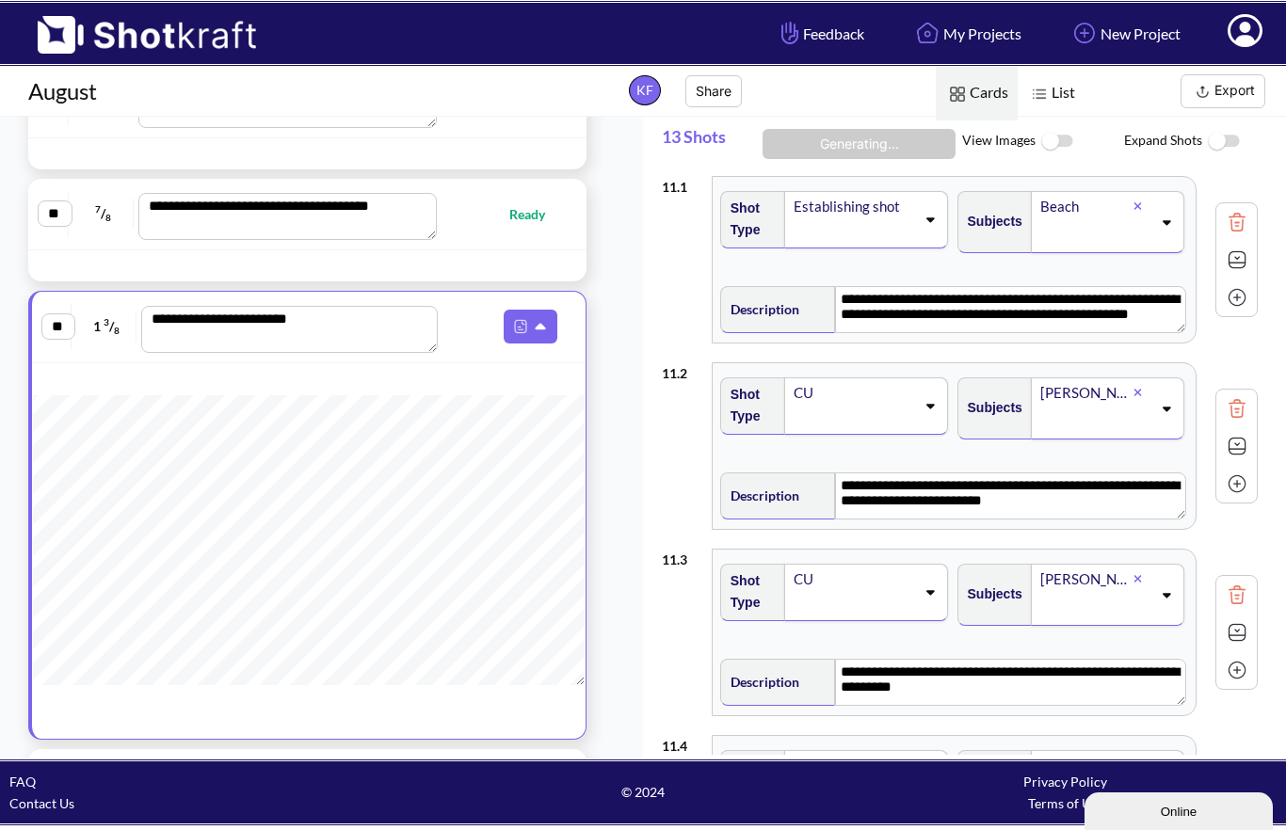
type textarea "**********"
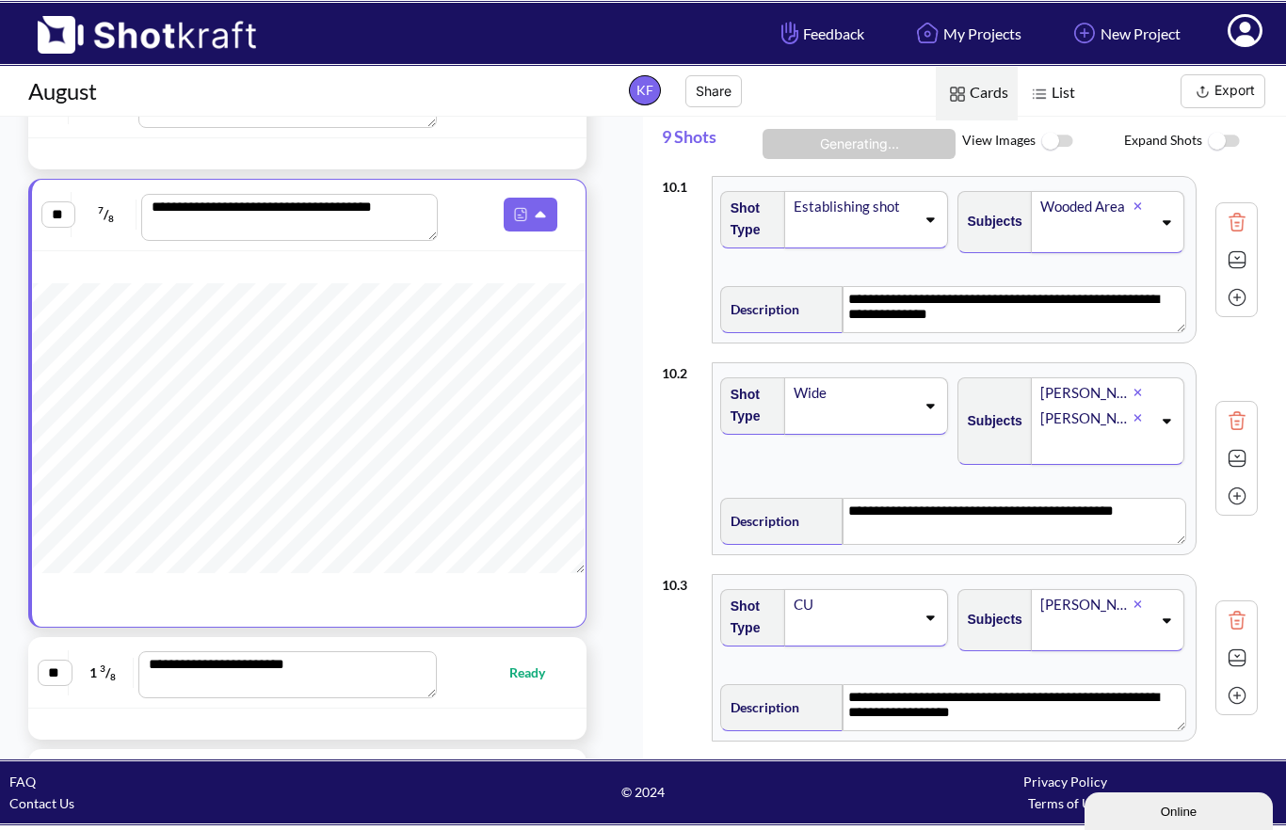
click at [703, 143] on span "9 Shots" at bounding box center [709, 142] width 94 height 50
click at [1054, 147] on img at bounding box center [1056, 141] width 42 height 40
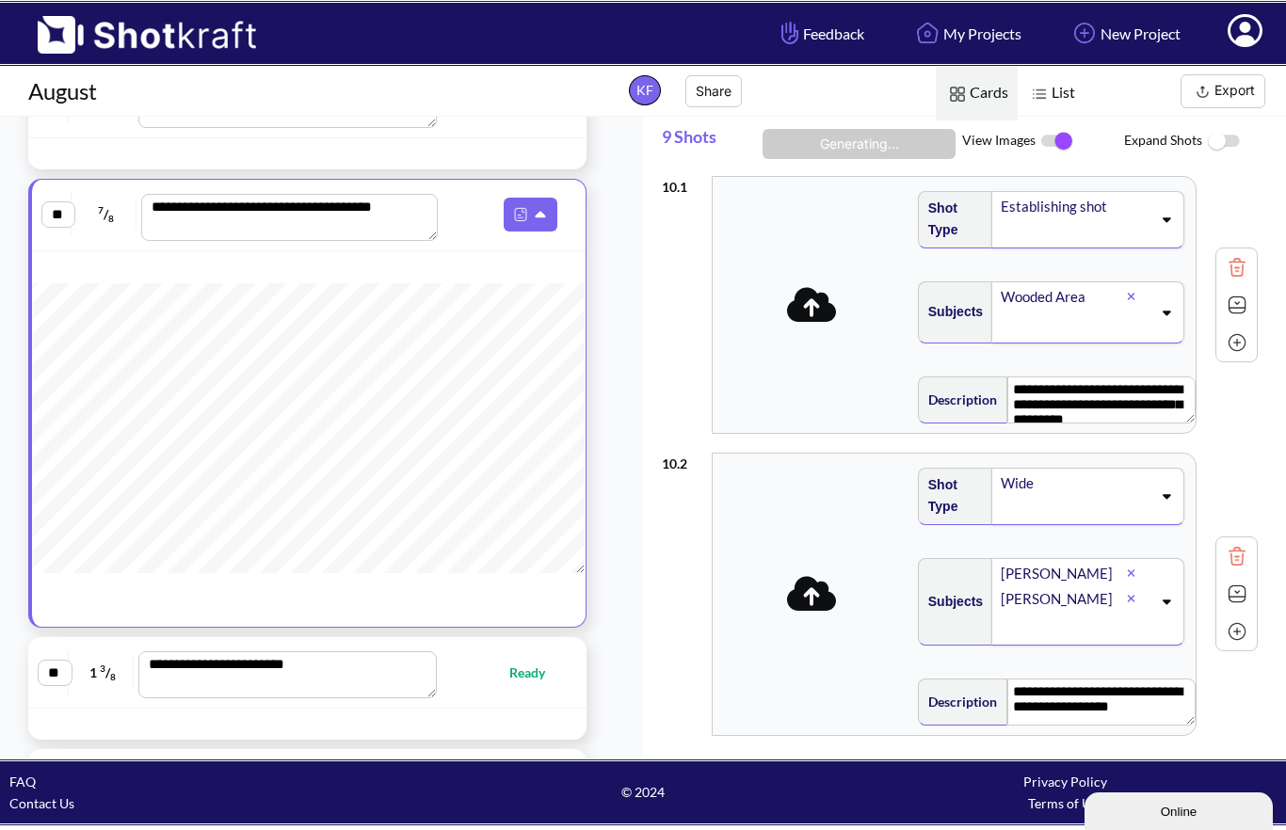
click at [822, 312] on span at bounding box center [811, 305] width 188 height 50
click at [818, 296] on icon at bounding box center [814, 304] width 50 height 35
click at [823, 296] on icon at bounding box center [814, 304] width 50 height 35
click at [1060, 138] on img at bounding box center [1056, 141] width 42 height 40
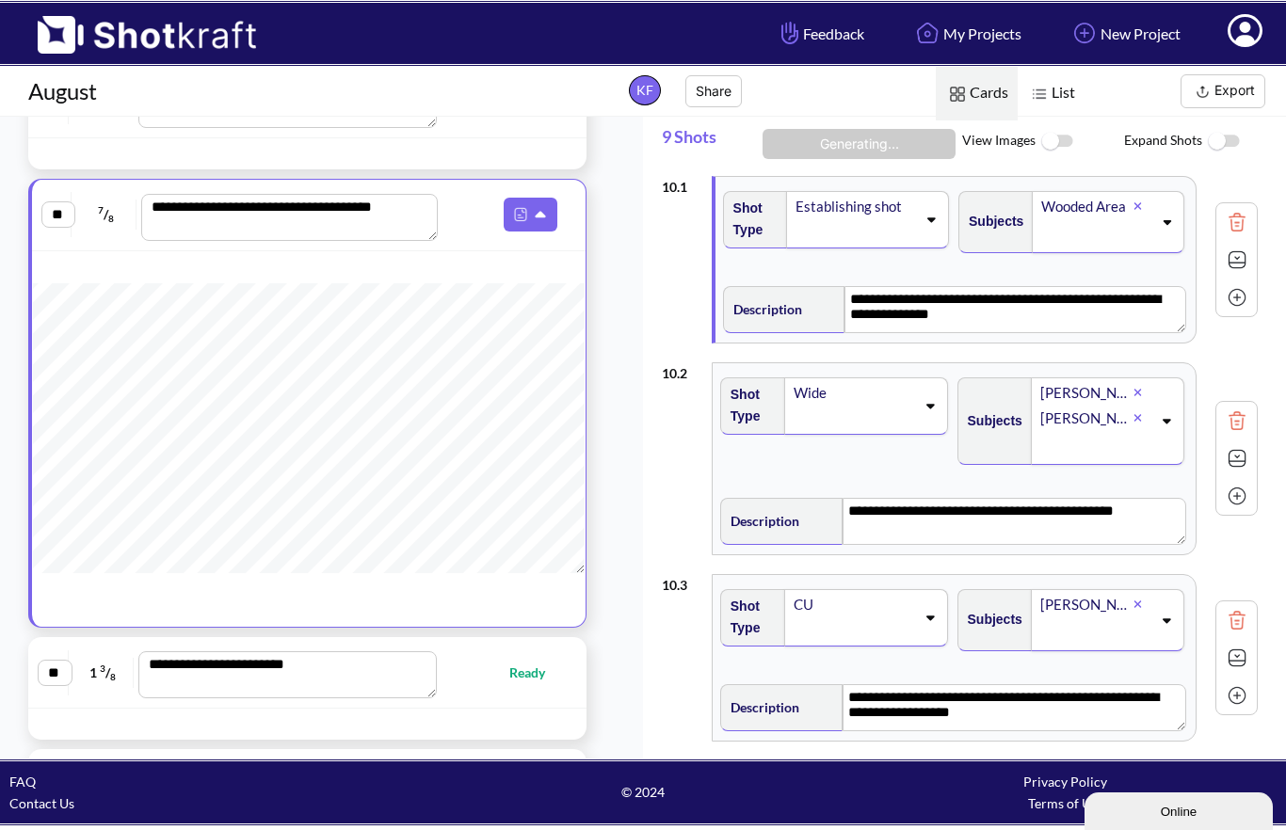
click at [1223, 94] on button "Export" at bounding box center [1222, 91] width 85 height 34
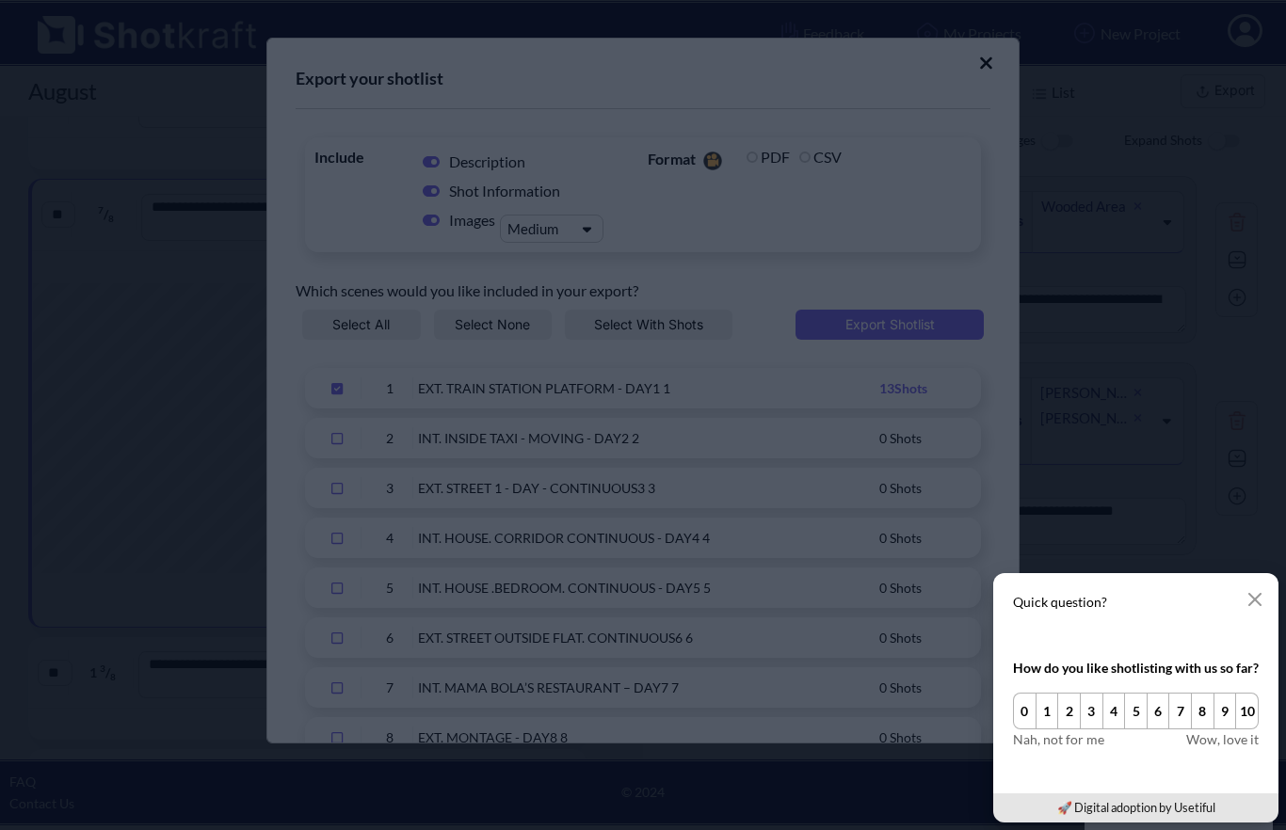
click at [1260, 599] on icon "button" at bounding box center [1254, 599] width 15 height 15
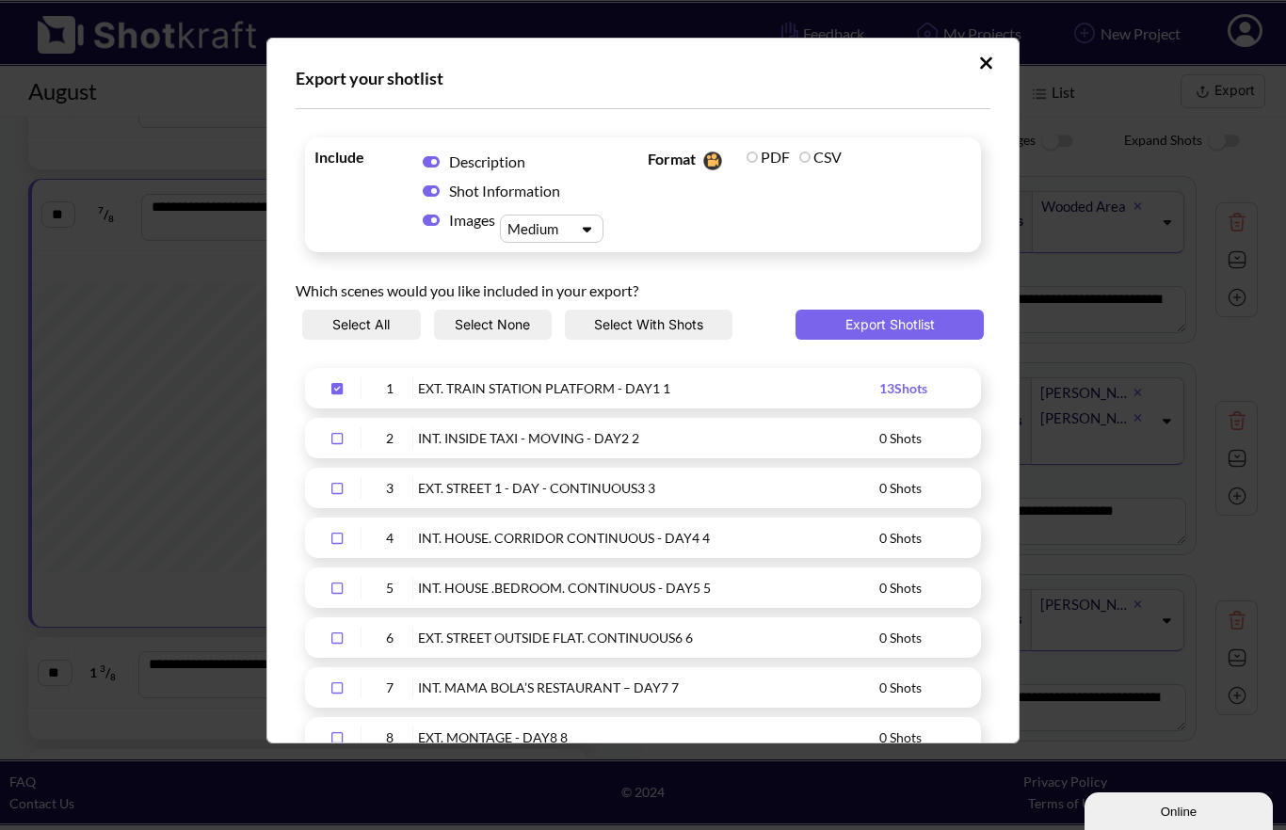
click at [344, 388] on icon "Upload Script" at bounding box center [337, 388] width 30 height 13
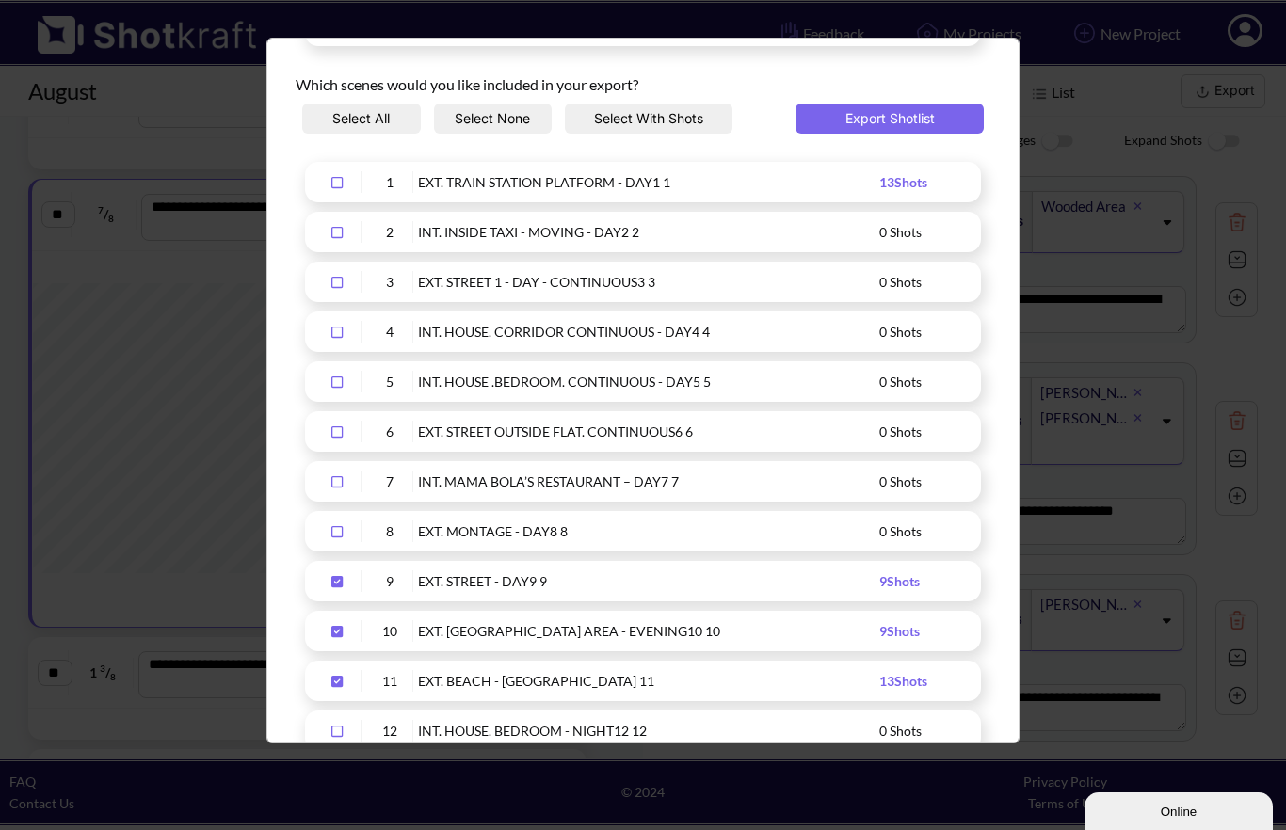
scroll to position [208, 0]
click at [335, 583] on icon "Upload Script" at bounding box center [336, 579] width 11 height 11
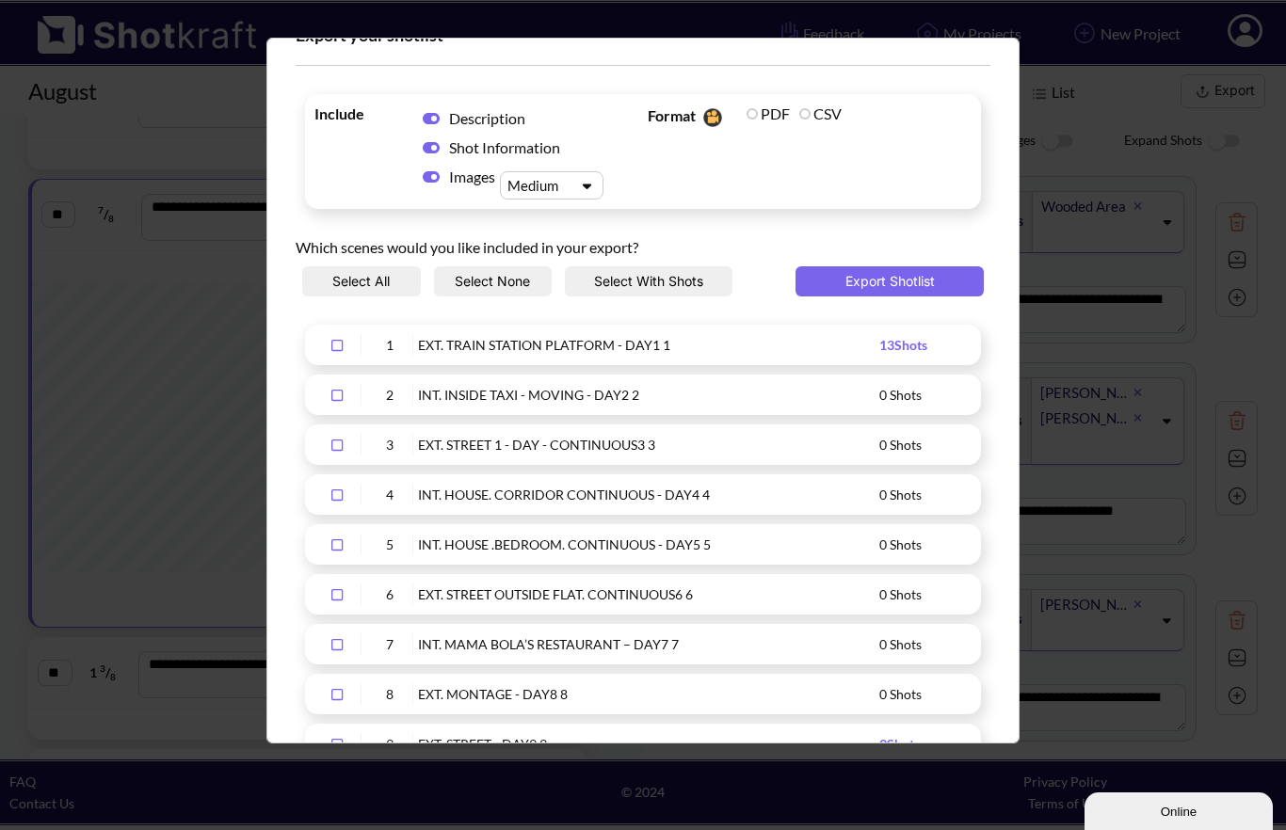
scroll to position [42, 0]
click at [756, 107] on label "PDF" at bounding box center [767, 114] width 43 height 18
click at [937, 220] on div "Which scenes would you like included in your export?" at bounding box center [643, 243] width 695 height 48
click at [887, 282] on button "Export Shotlist" at bounding box center [889, 282] width 188 height 30
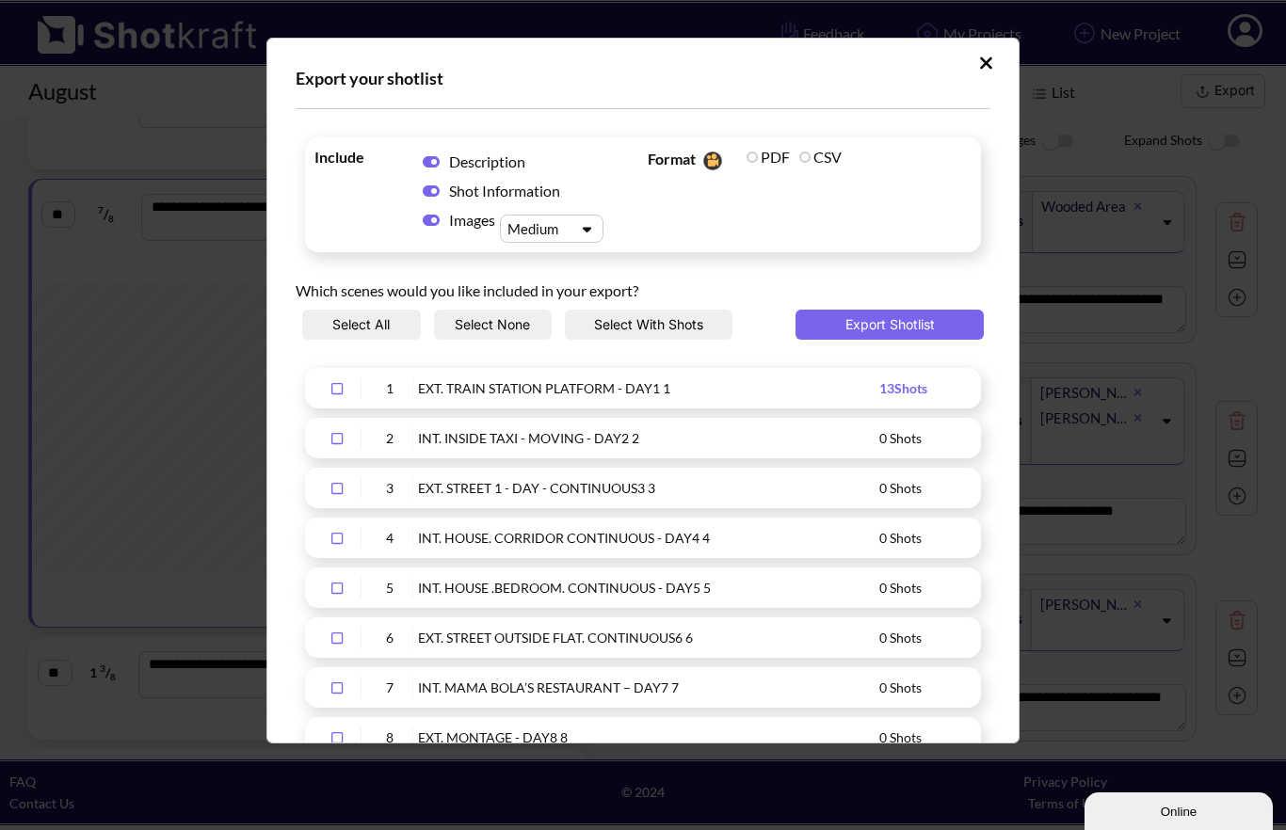
click at [481, 220] on span "Images" at bounding box center [474, 220] width 51 height 20
click at [439, 213] on icon "Upload Script" at bounding box center [431, 220] width 17 height 15
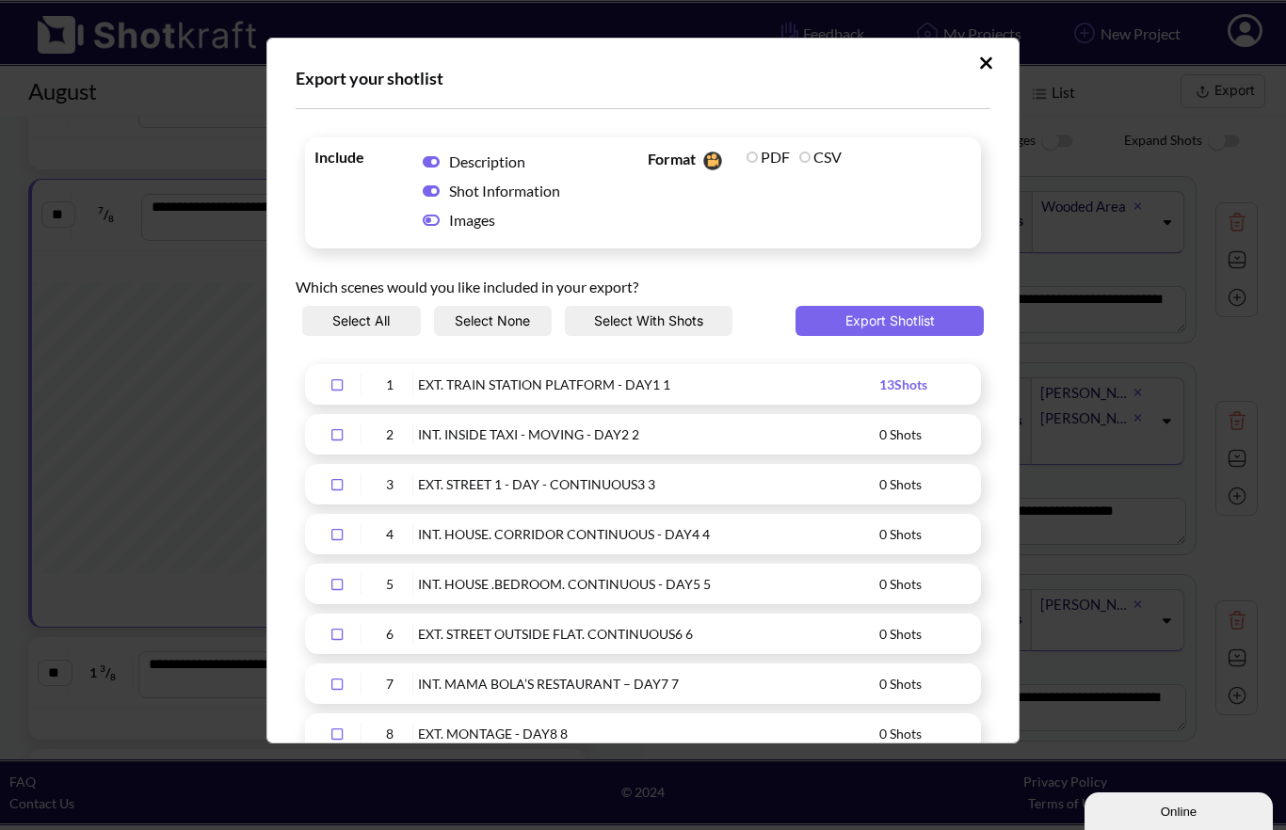
click at [911, 314] on button "Export Shotlist" at bounding box center [889, 321] width 188 height 30
